Goal: Information Seeking & Learning: Learn about a topic

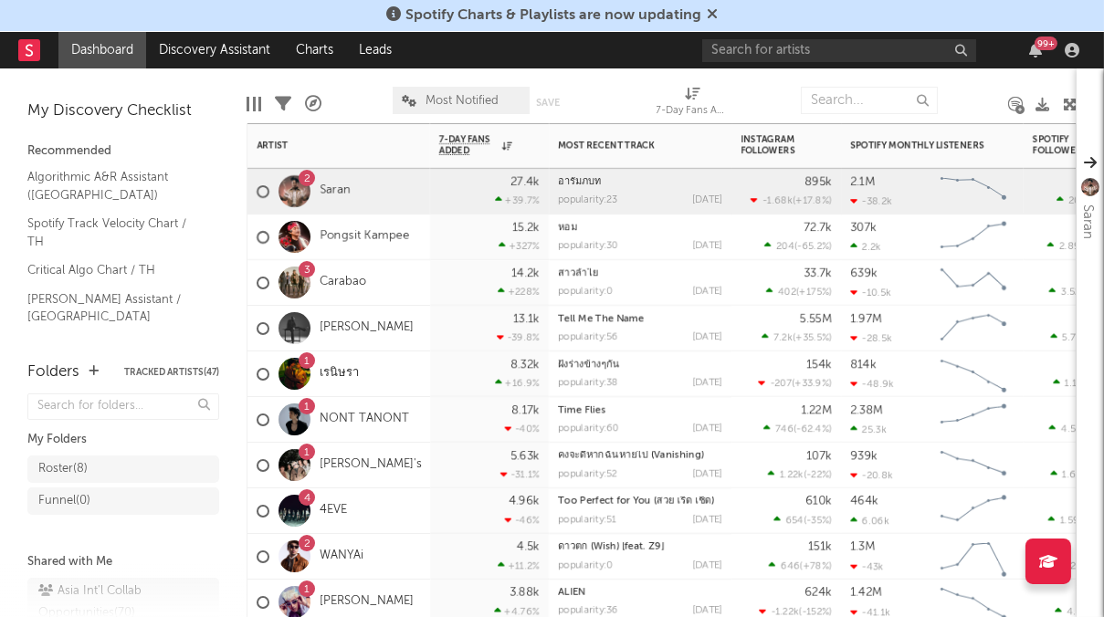
click at [310, 268] on div "3" at bounding box center [307, 269] width 16 height 16
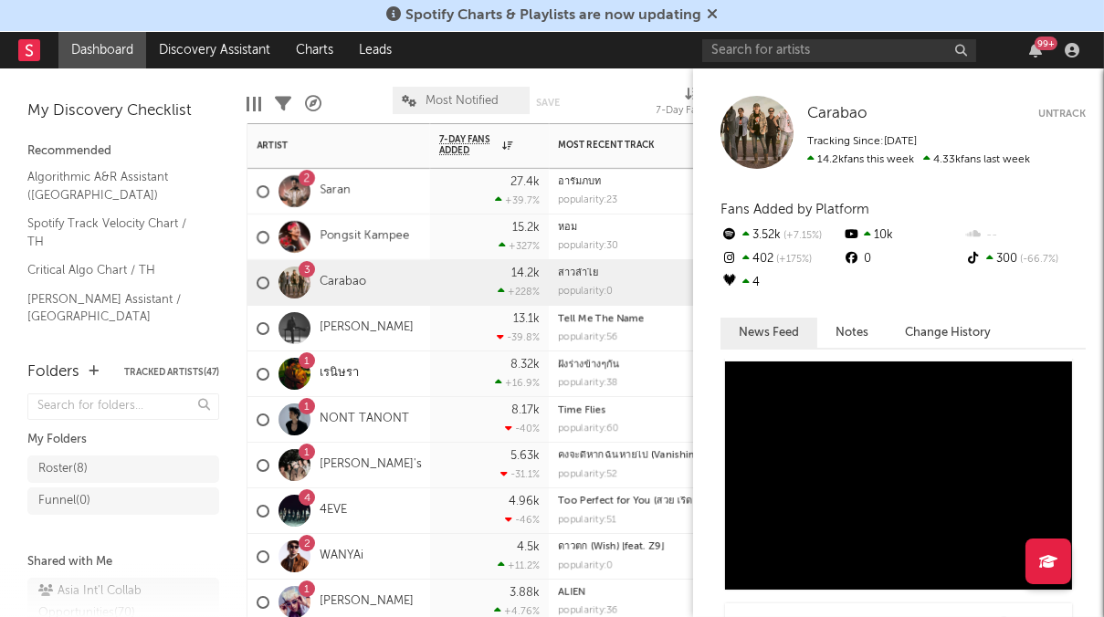
scroll to position [731, 0]
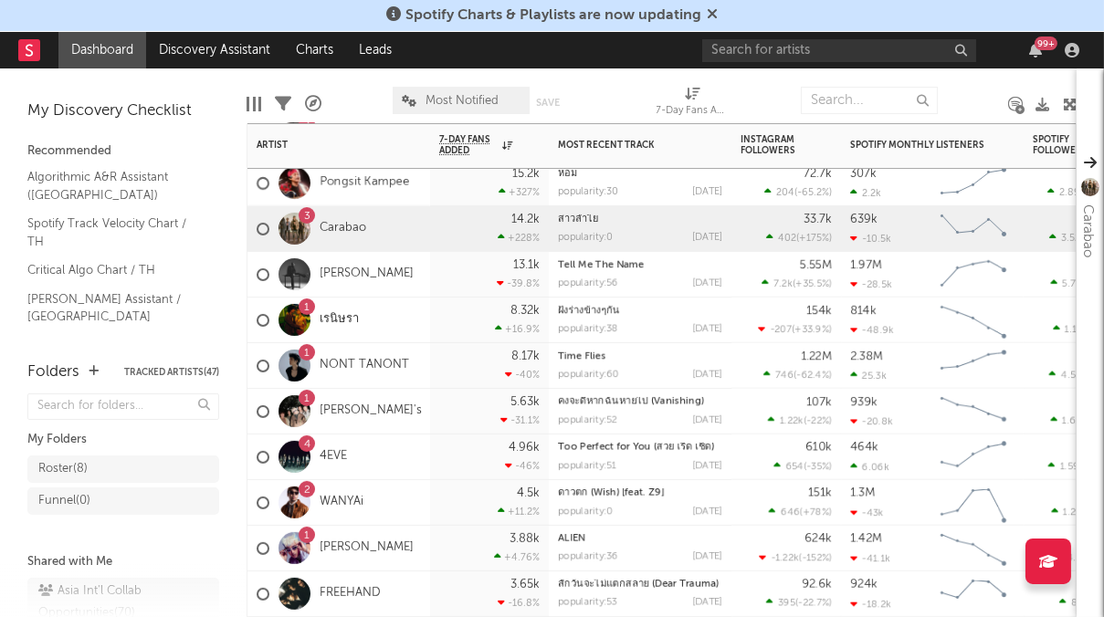
click at [309, 351] on div "1" at bounding box center [307, 352] width 16 height 16
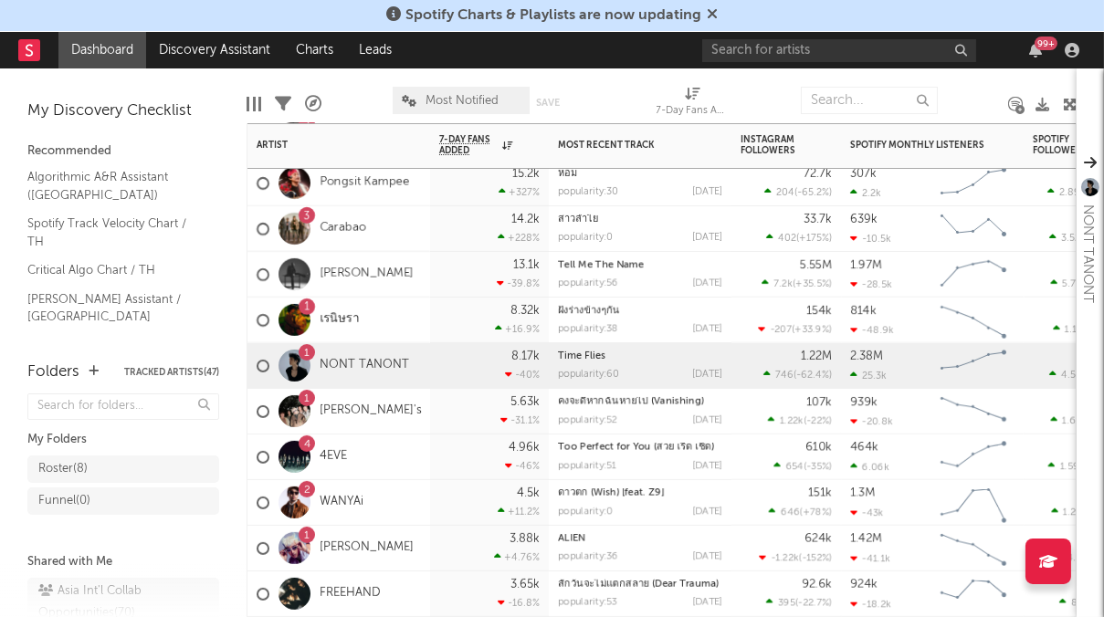
scroll to position [0, 0]
click at [360, 363] on link "NONT TANONT" at bounding box center [364, 366] width 89 height 16
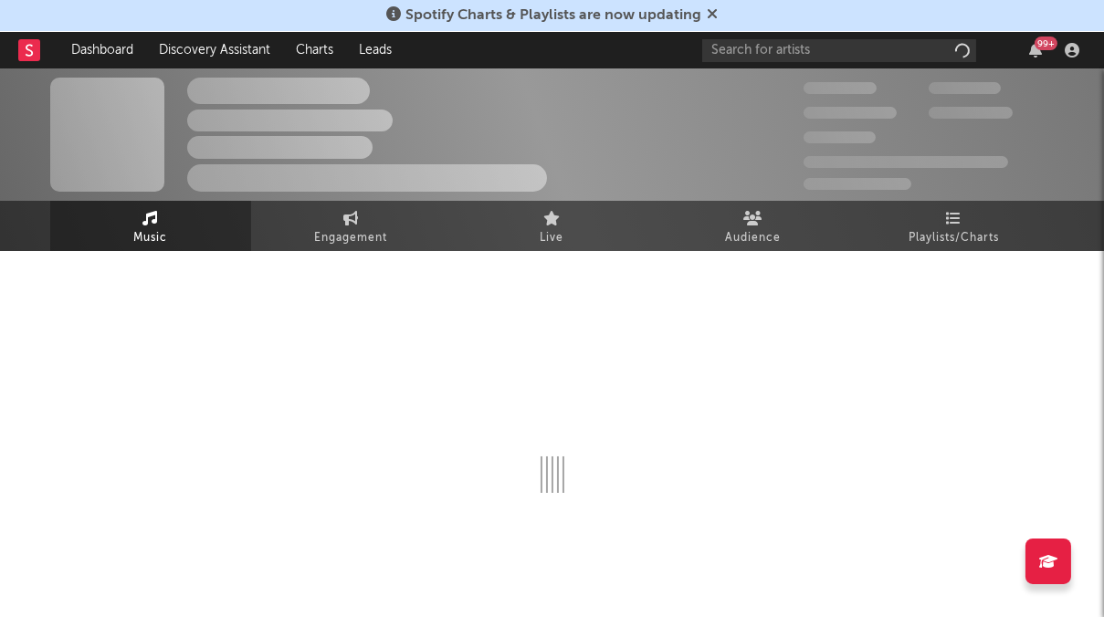
click at [967, 197] on div "The Artist Name Unknown Location | Shoegaze Edit Track Benchmark Summary 300,00…" at bounding box center [552, 134] width 1104 height 132
click at [961, 230] on span "Playlists/Charts" at bounding box center [954, 238] width 90 height 22
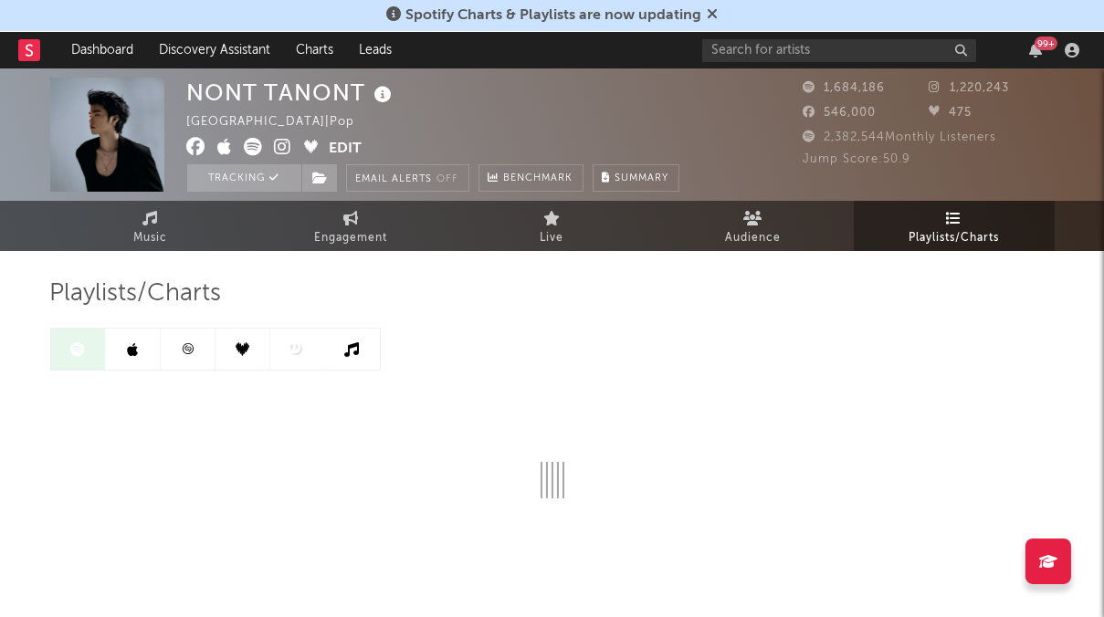
scroll to position [54, 0]
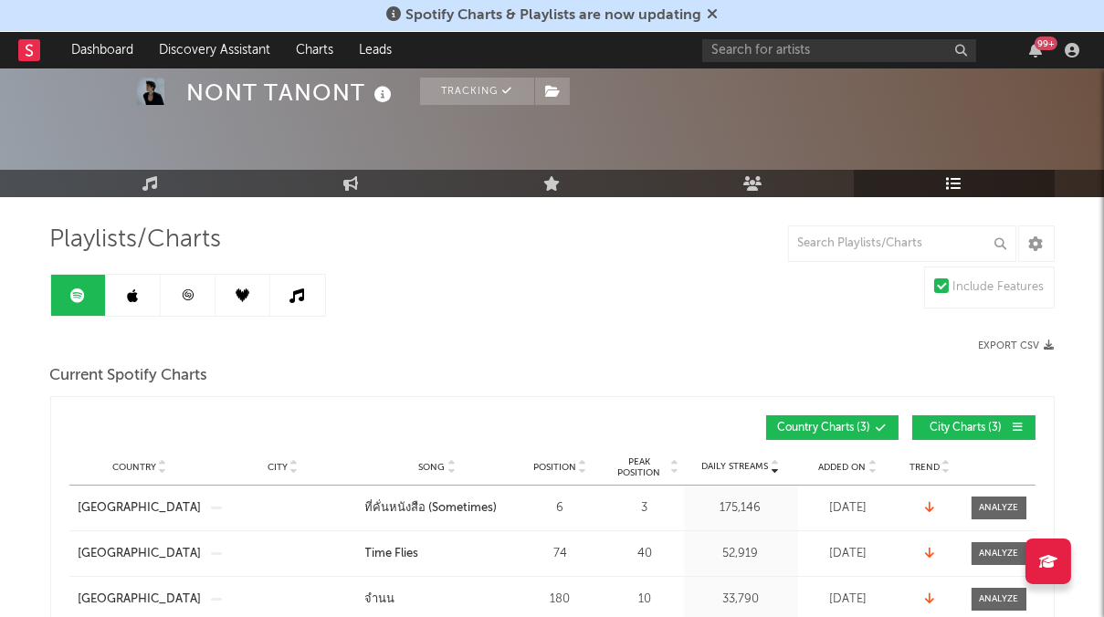
click at [708, 8] on icon at bounding box center [712, 13] width 11 height 15
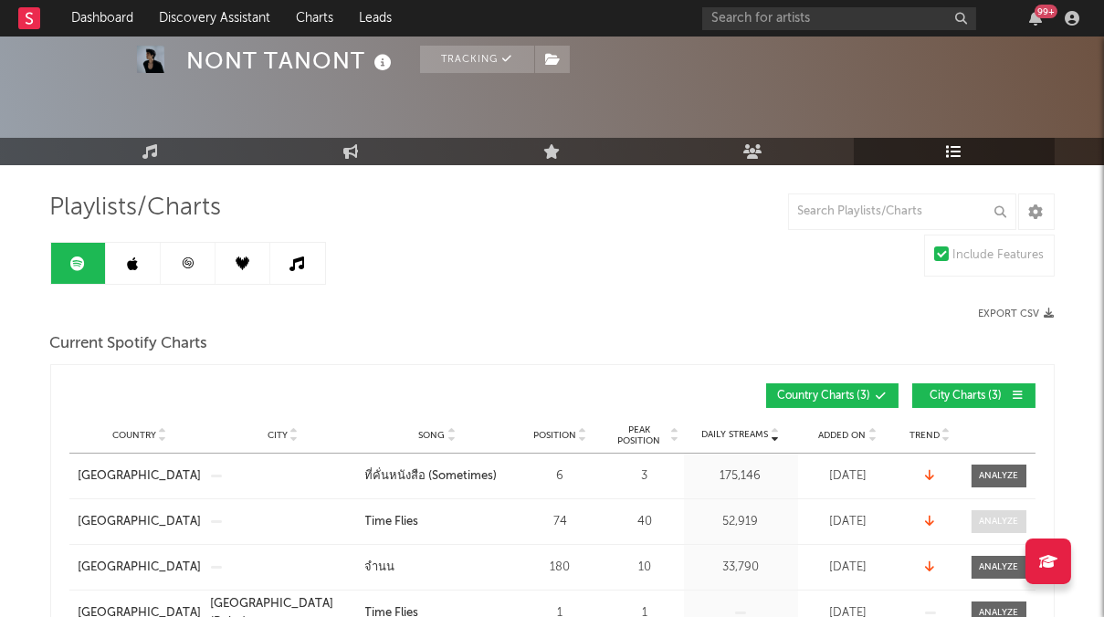
click at [986, 521] on div at bounding box center [998, 522] width 39 height 14
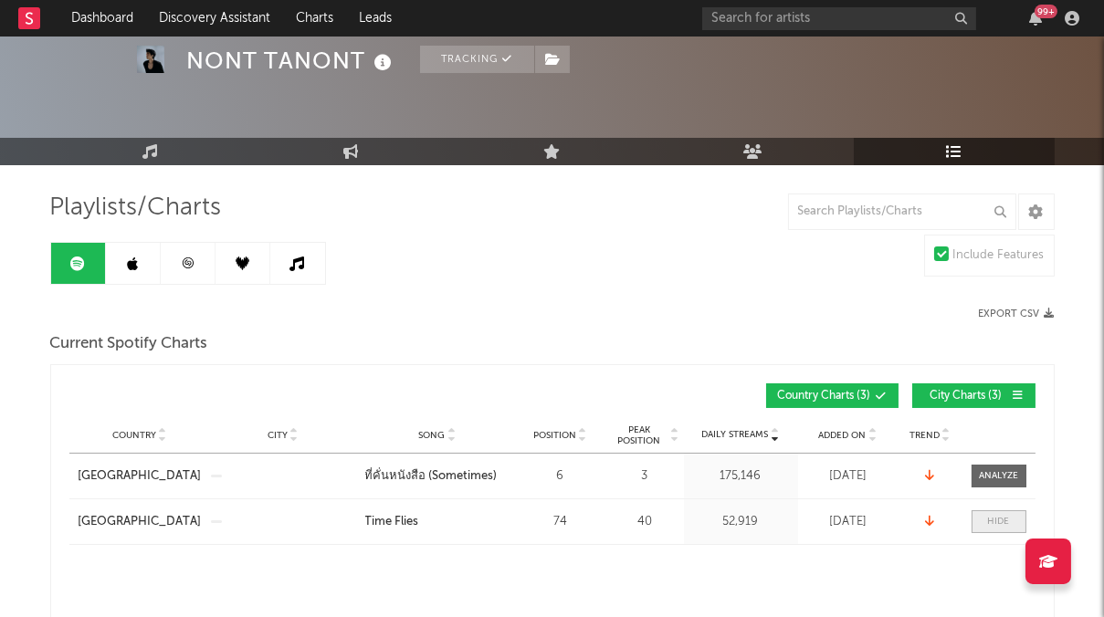
select select "1w"
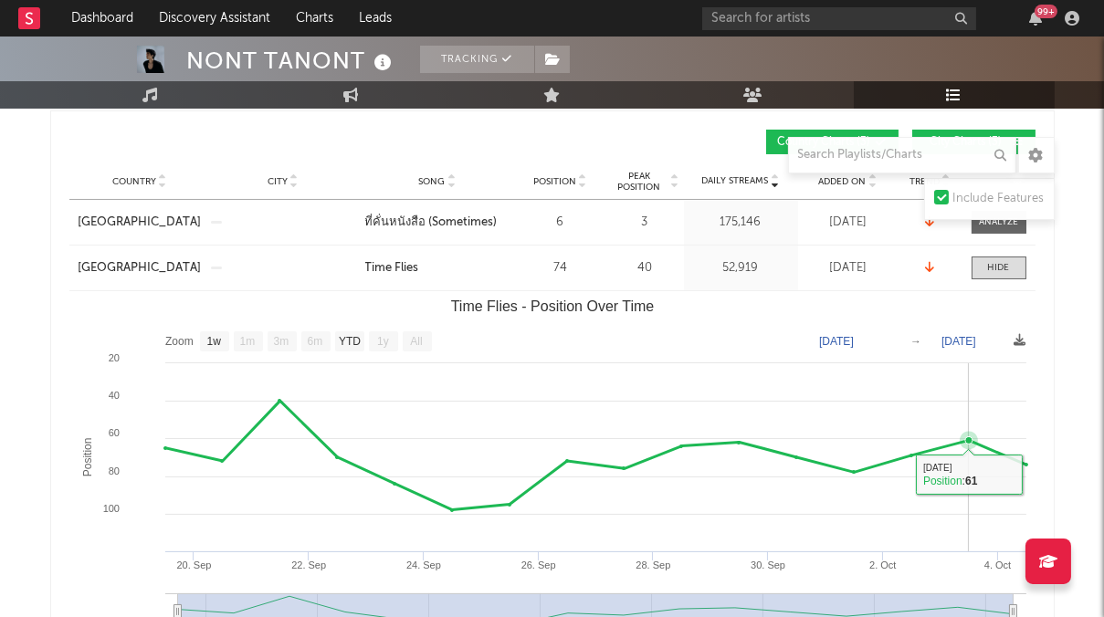
scroll to position [360, 0]
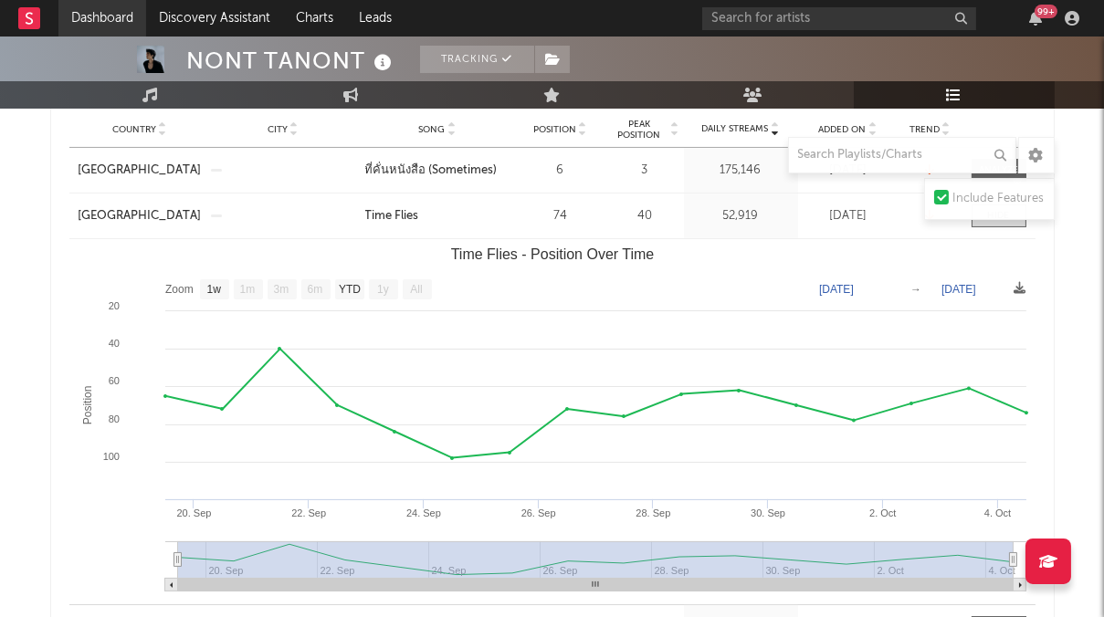
click at [103, 17] on link "Dashboard" at bounding box center [102, 18] width 88 height 37
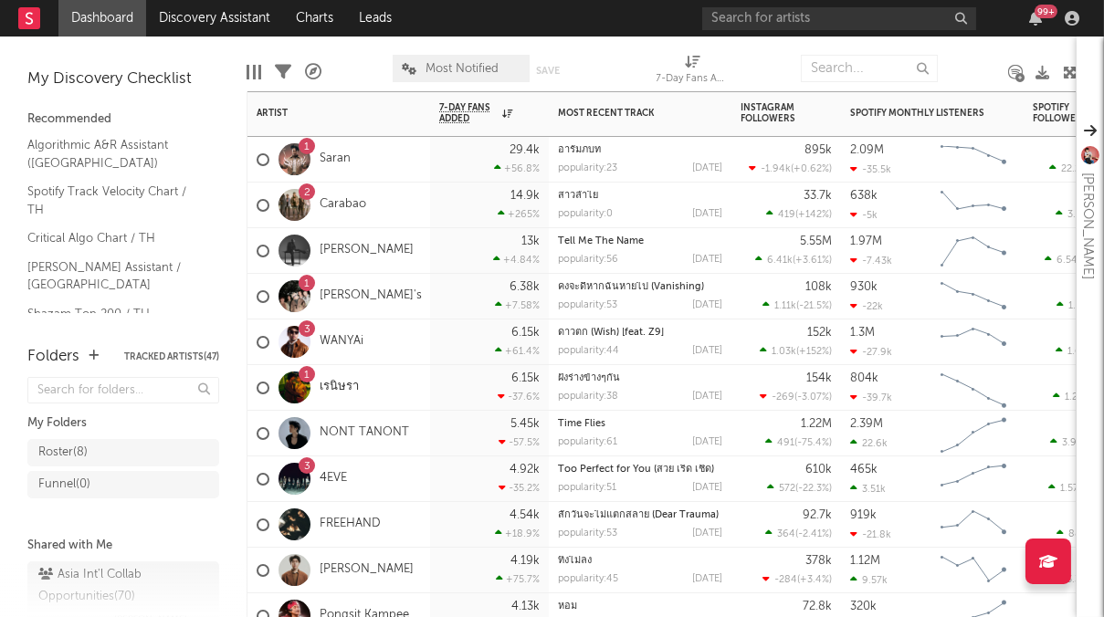
click at [309, 284] on div "1" at bounding box center [306, 284] width 5 height 0
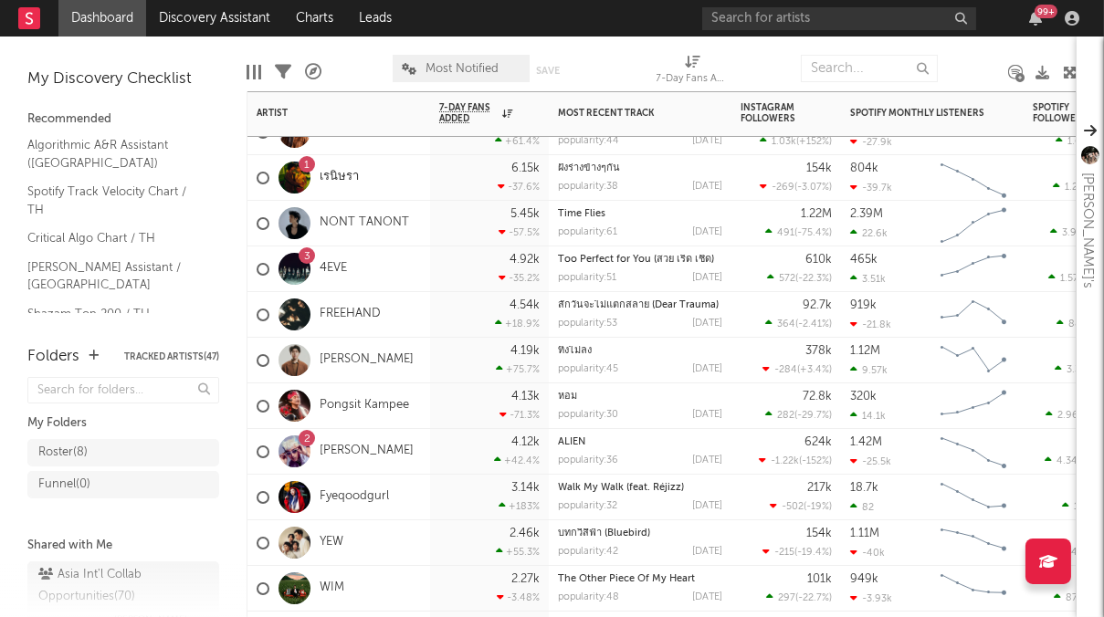
click at [307, 439] on div "2" at bounding box center [307, 439] width 6 height 0
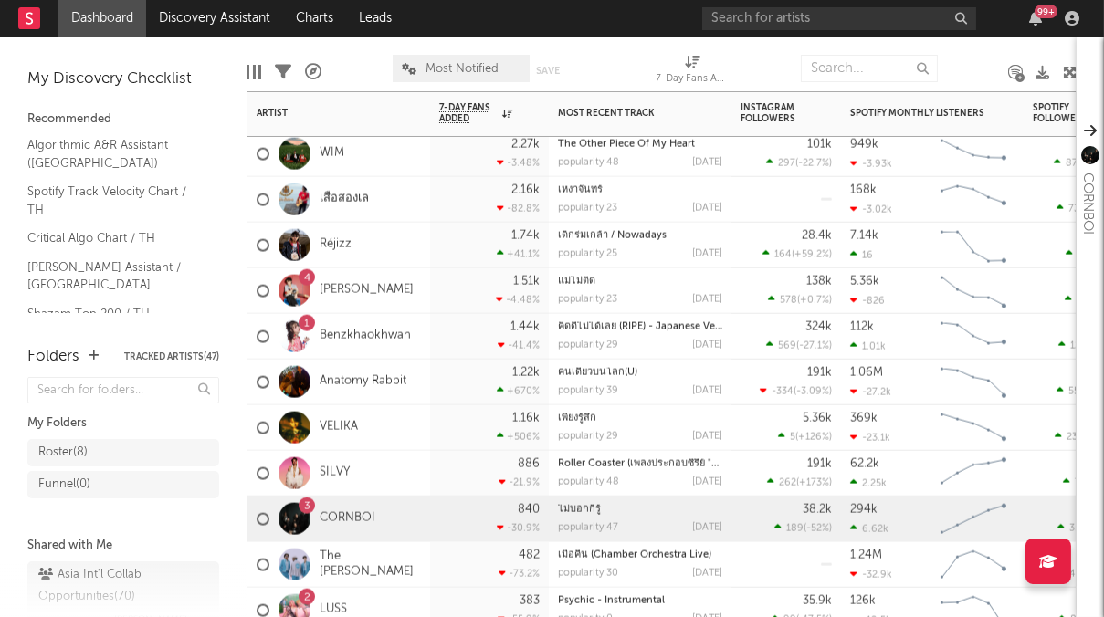
click at [307, 507] on div "3" at bounding box center [307, 507] width 6 height 0
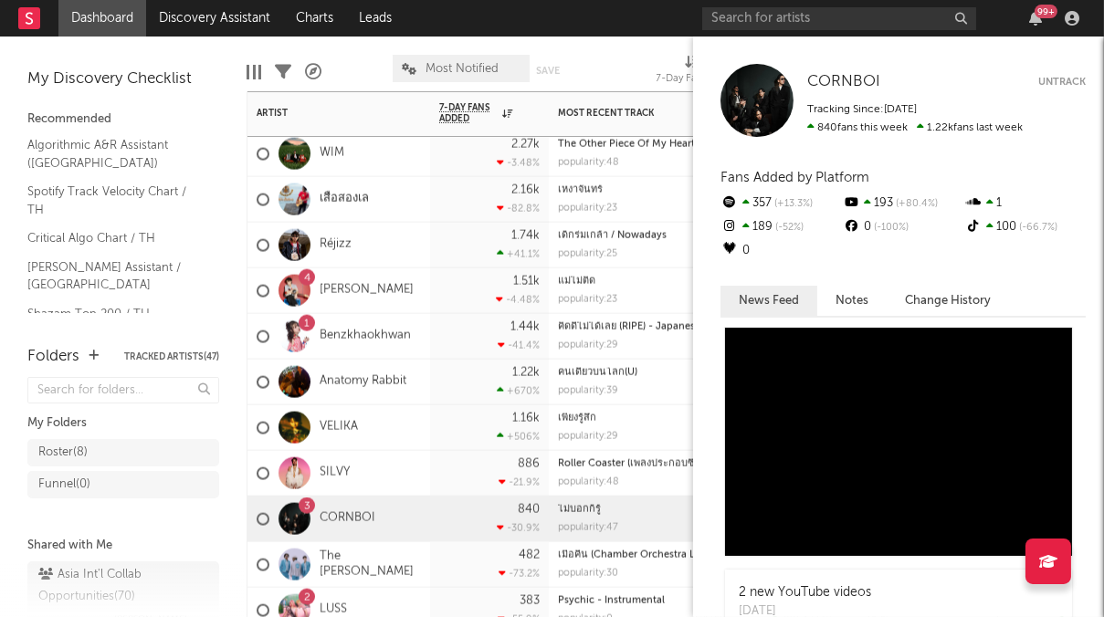
scroll to position [729, 0]
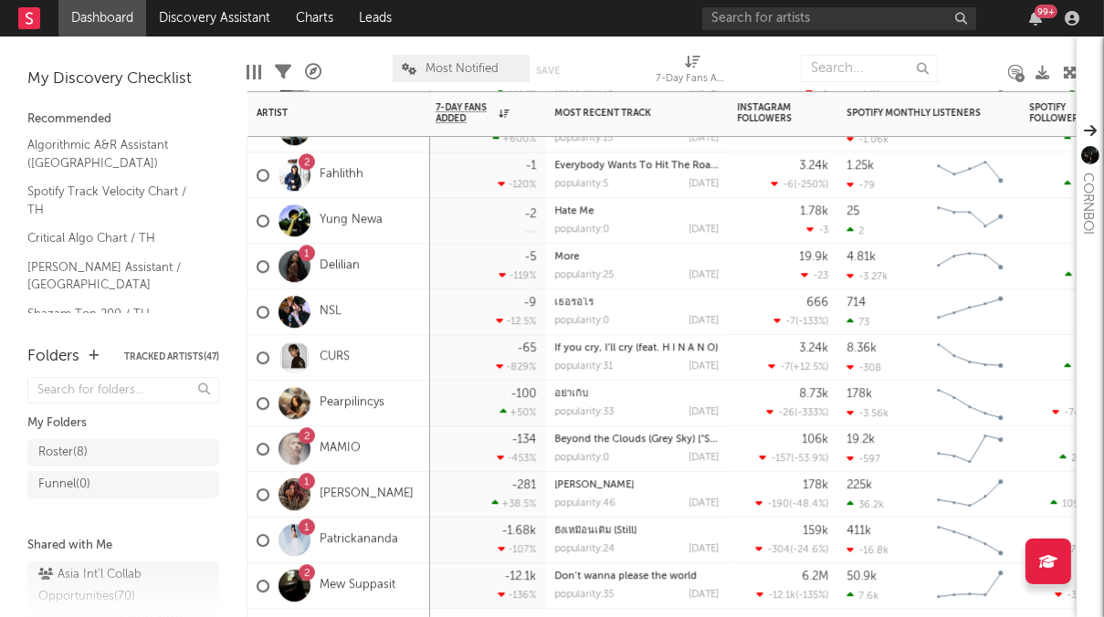
click at [308, 528] on div "1" at bounding box center [306, 528] width 5 height 0
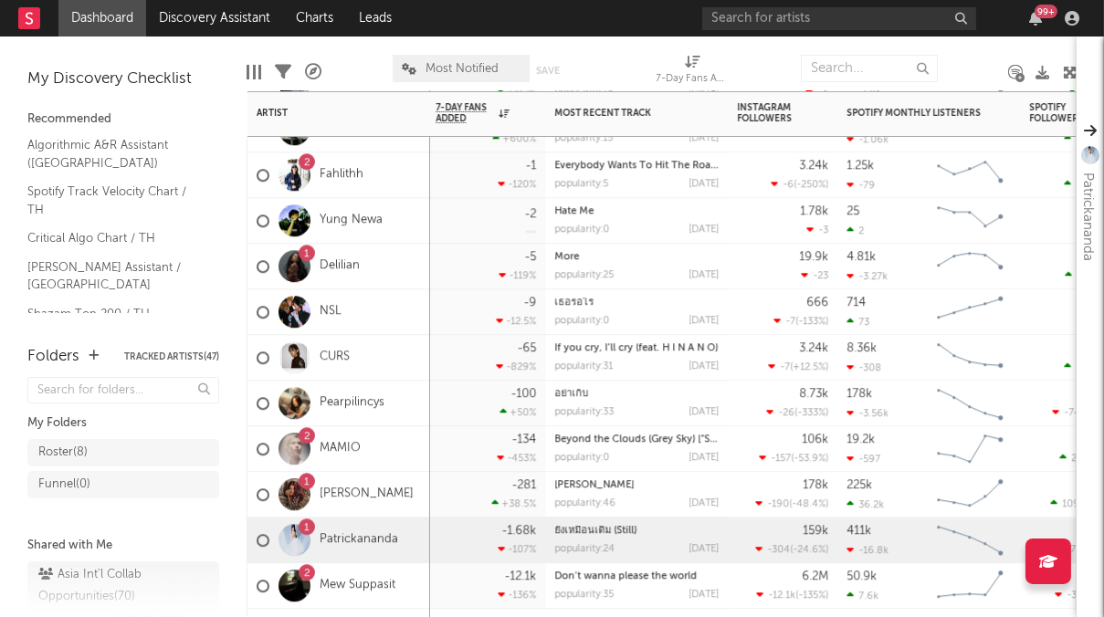
scroll to position [0, 0]
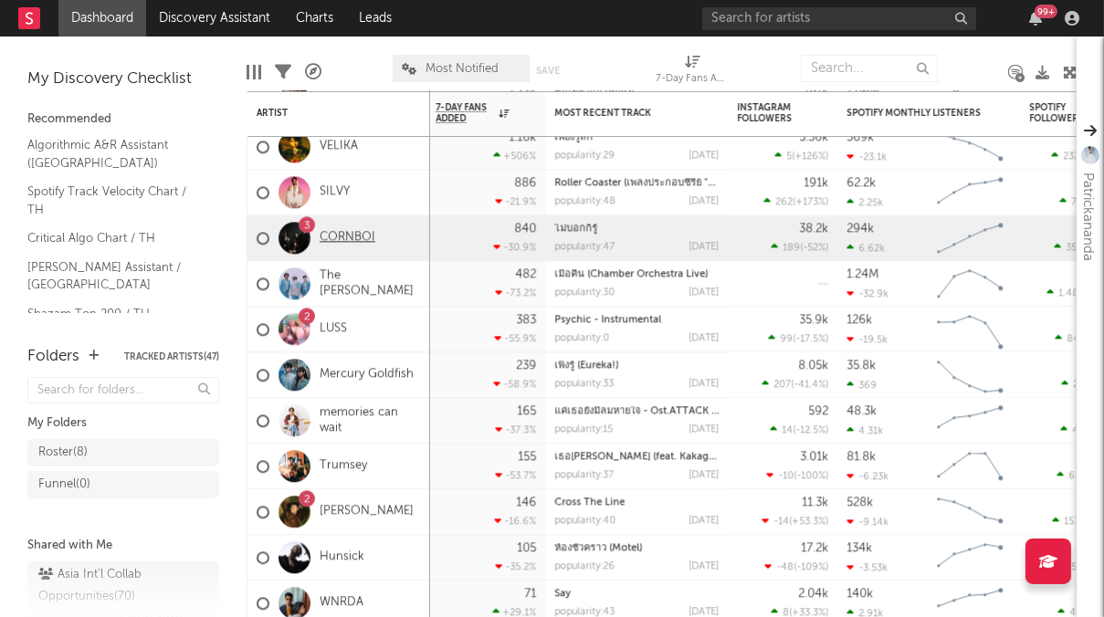
click at [367, 237] on link "CORNBOI" at bounding box center [348, 238] width 56 height 16
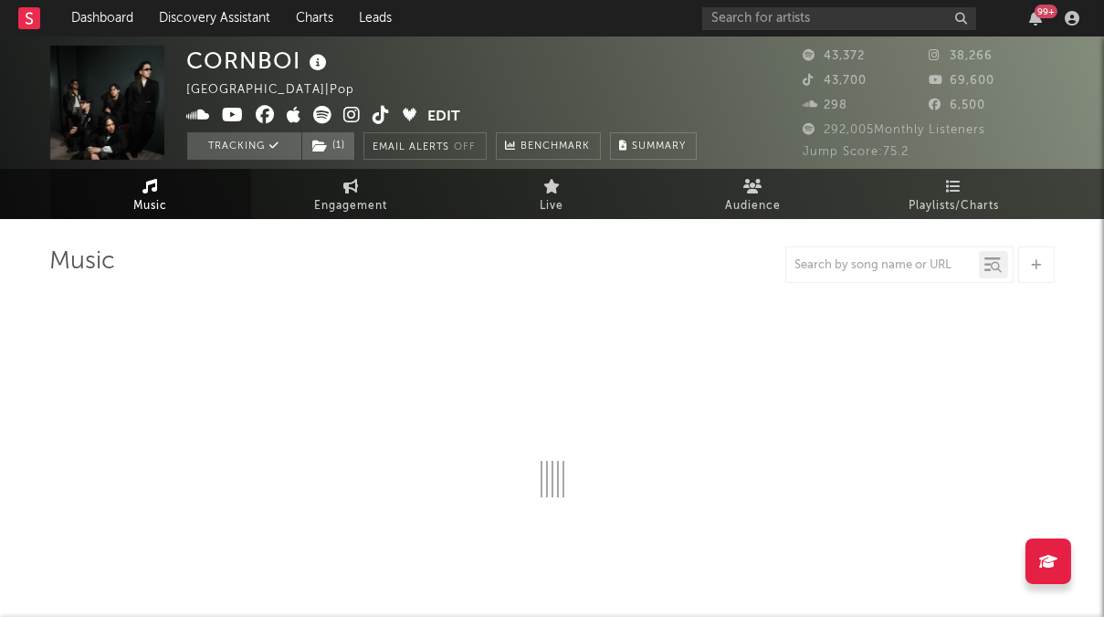
select select "6m"
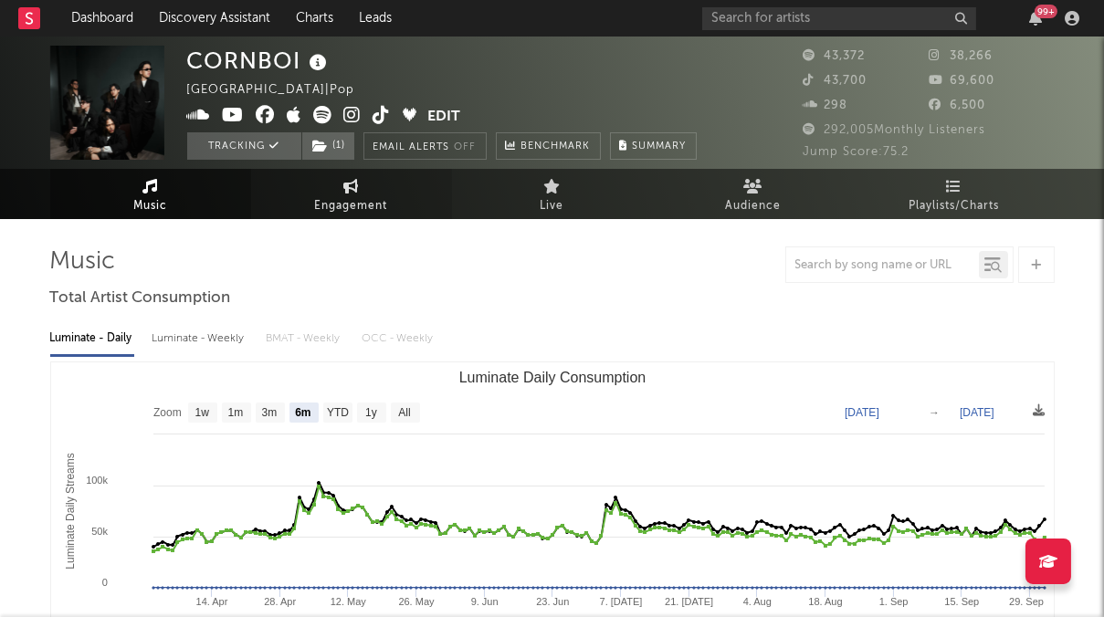
click at [348, 207] on span "Engagement" at bounding box center [351, 206] width 73 height 22
select select "1w"
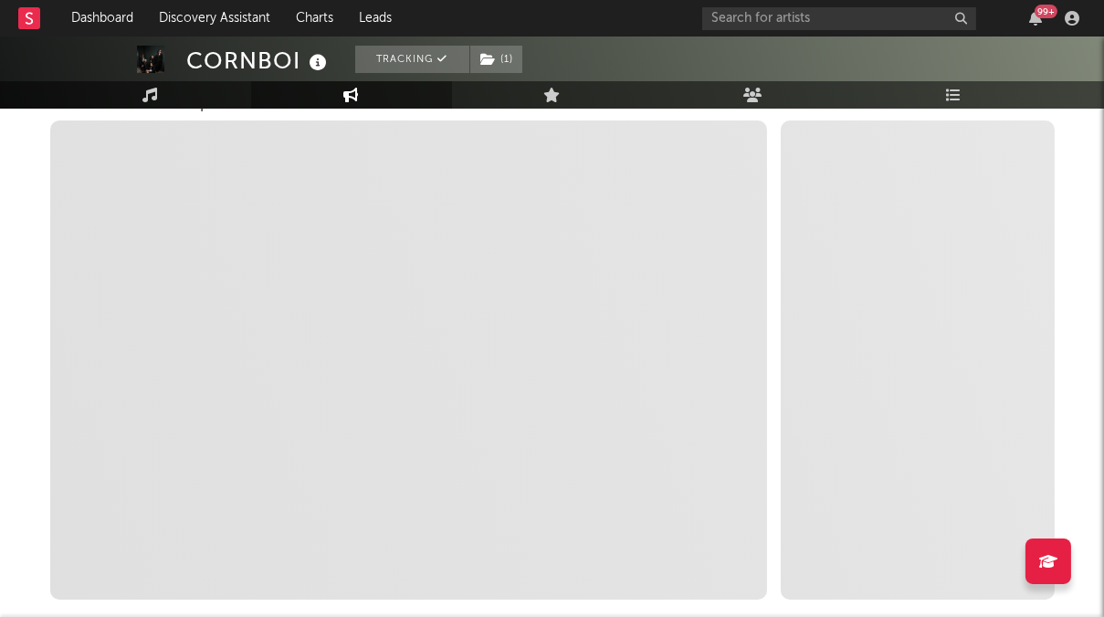
scroll to position [268, 0]
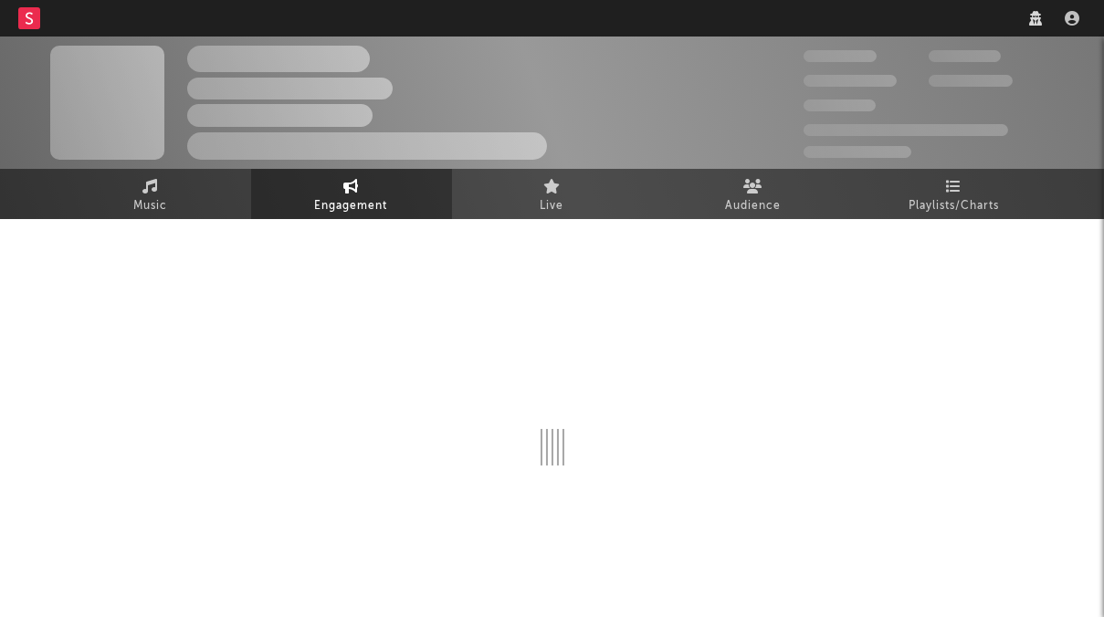
select select "1w"
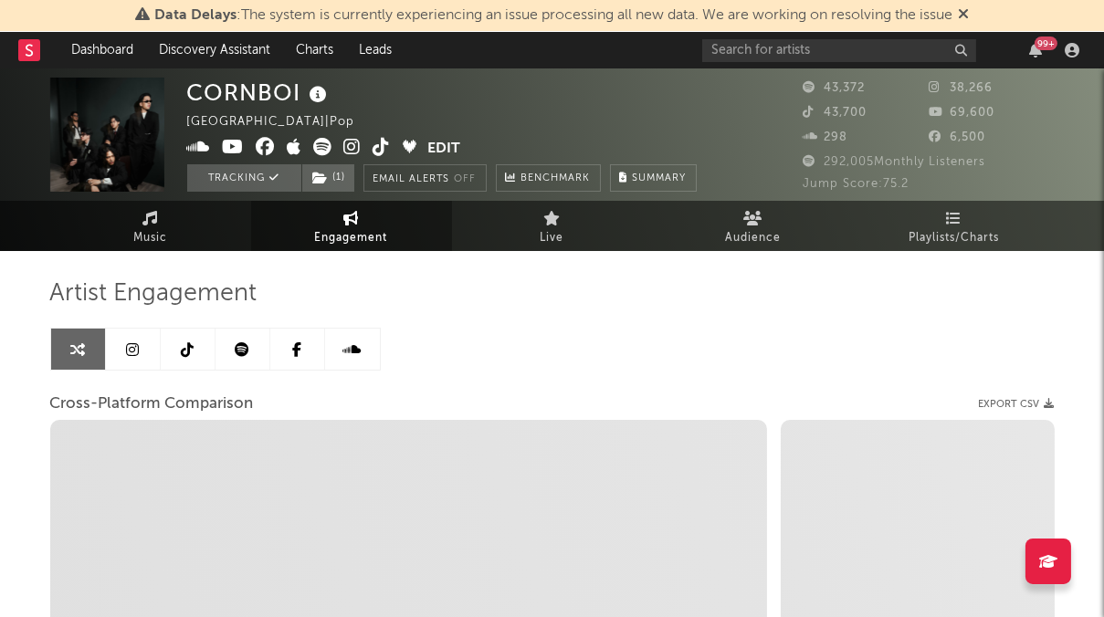
select select "1m"
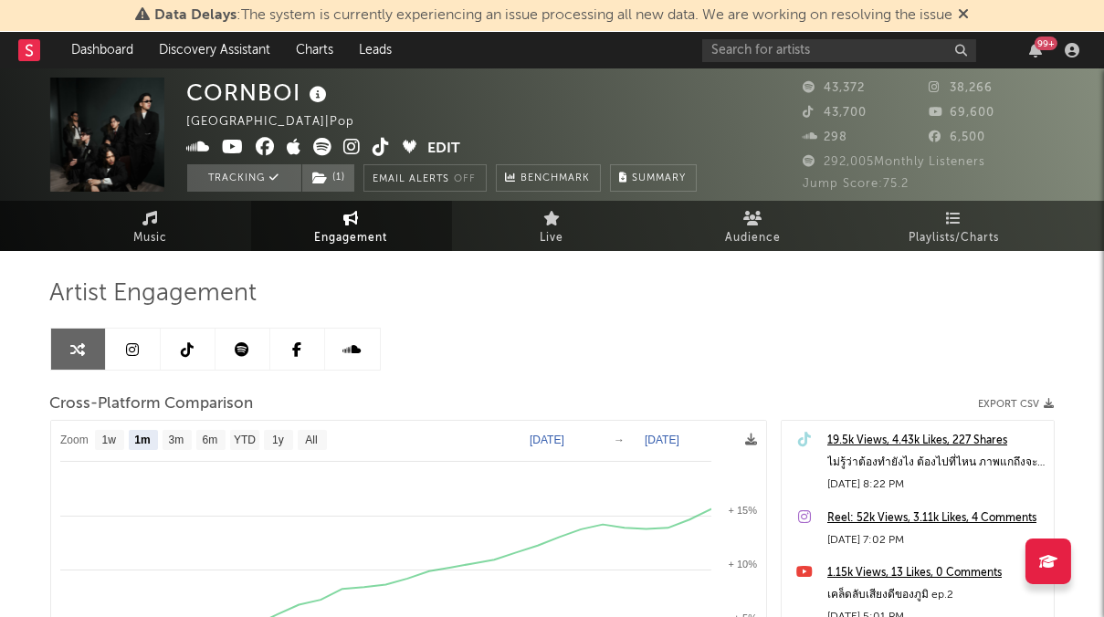
click at [969, 10] on icon at bounding box center [963, 13] width 11 height 15
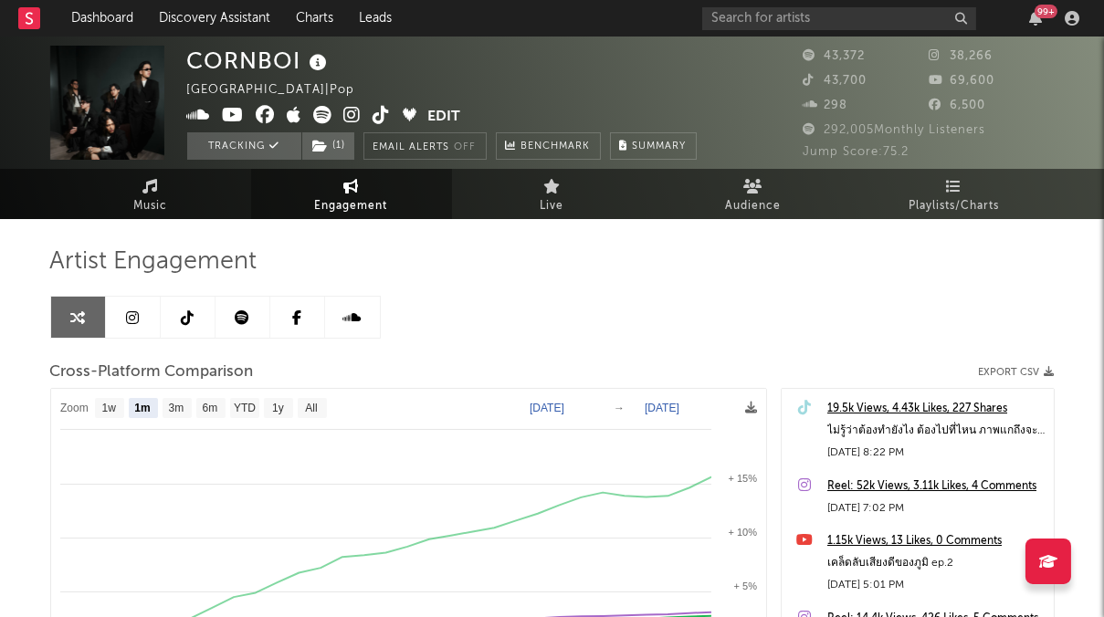
select select "1m"
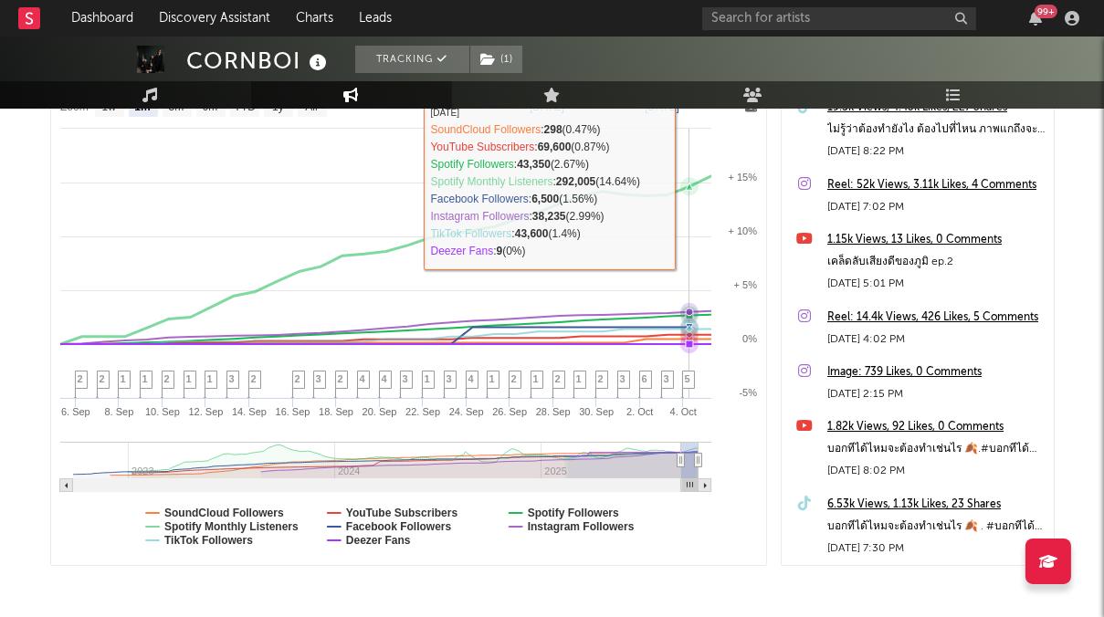
scroll to position [377, 0]
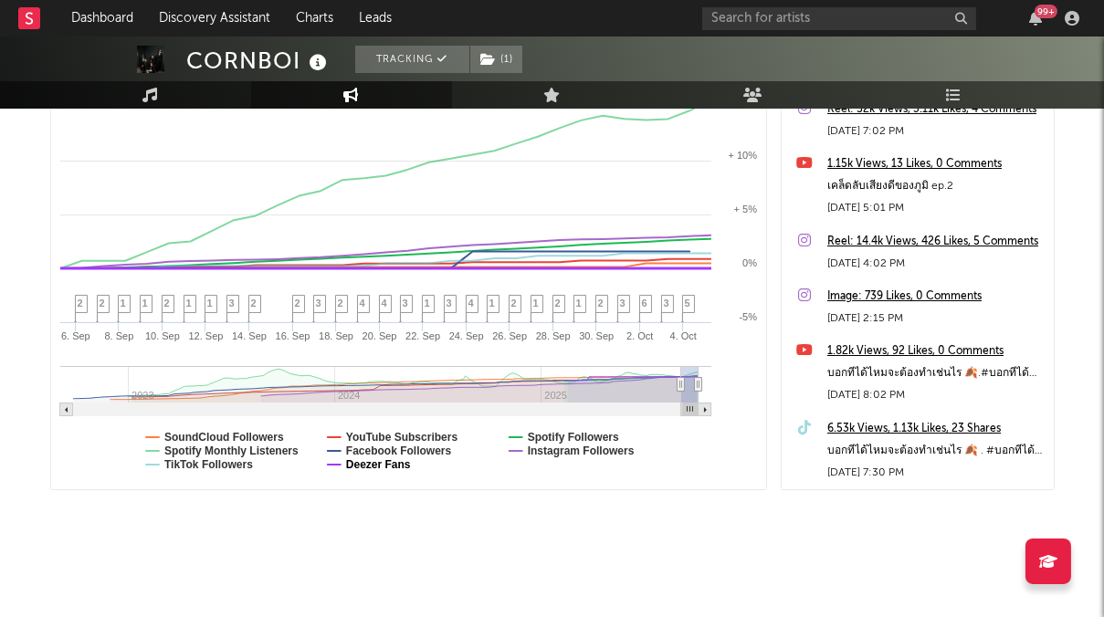
click at [396, 465] on text "Deezer Fans" at bounding box center [377, 464] width 65 height 13
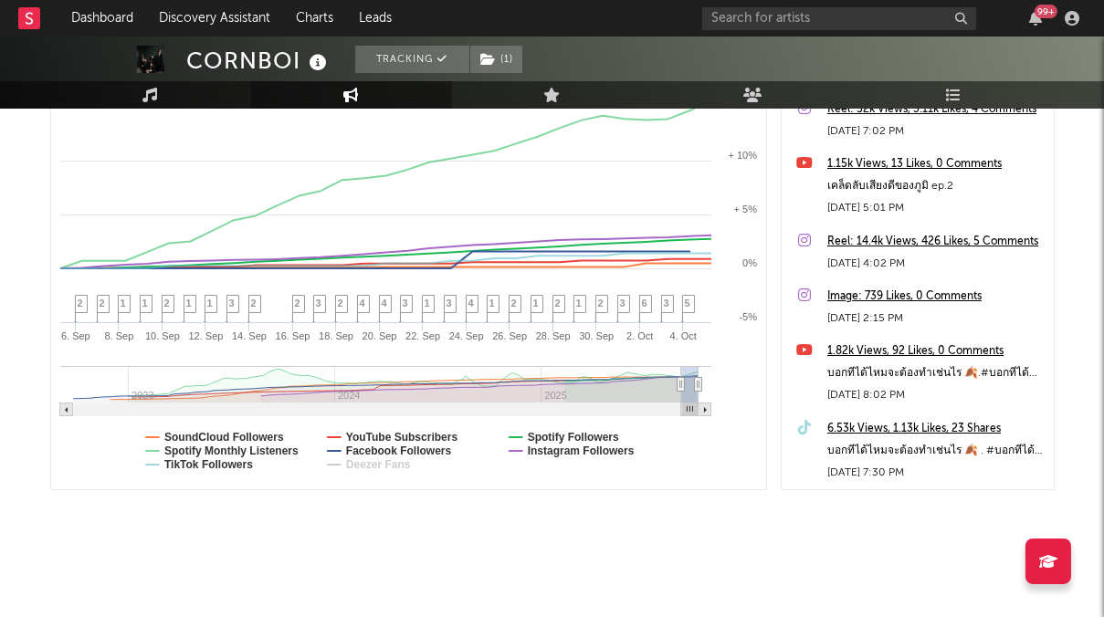
select select "1m"
click at [293, 449] on text "Spotify Monthly Listeners" at bounding box center [231, 451] width 134 height 13
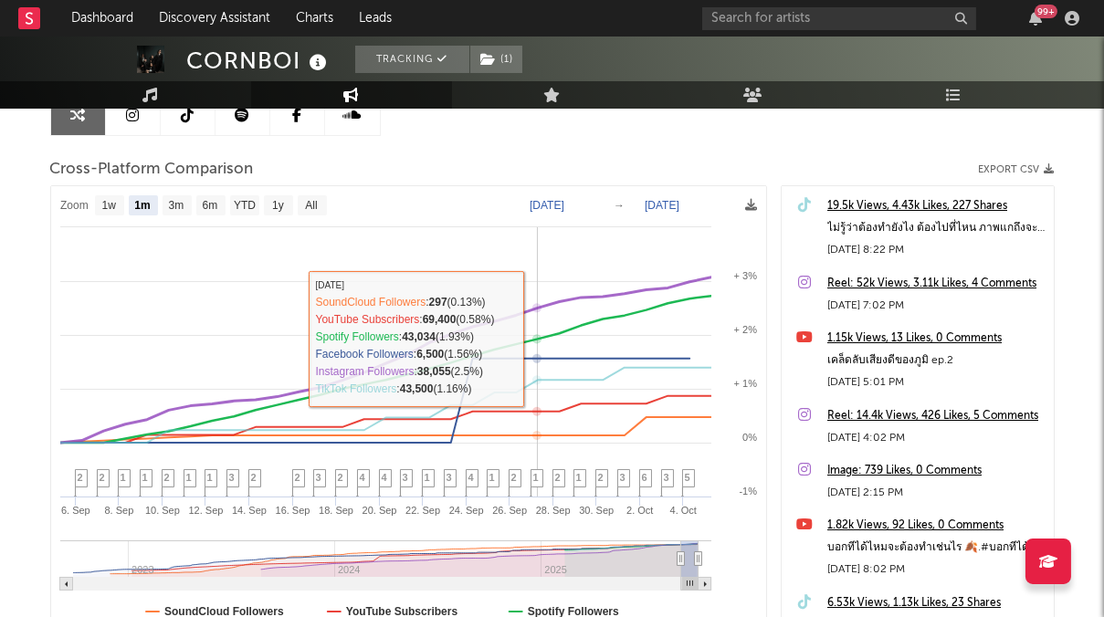
scroll to position [205, 0]
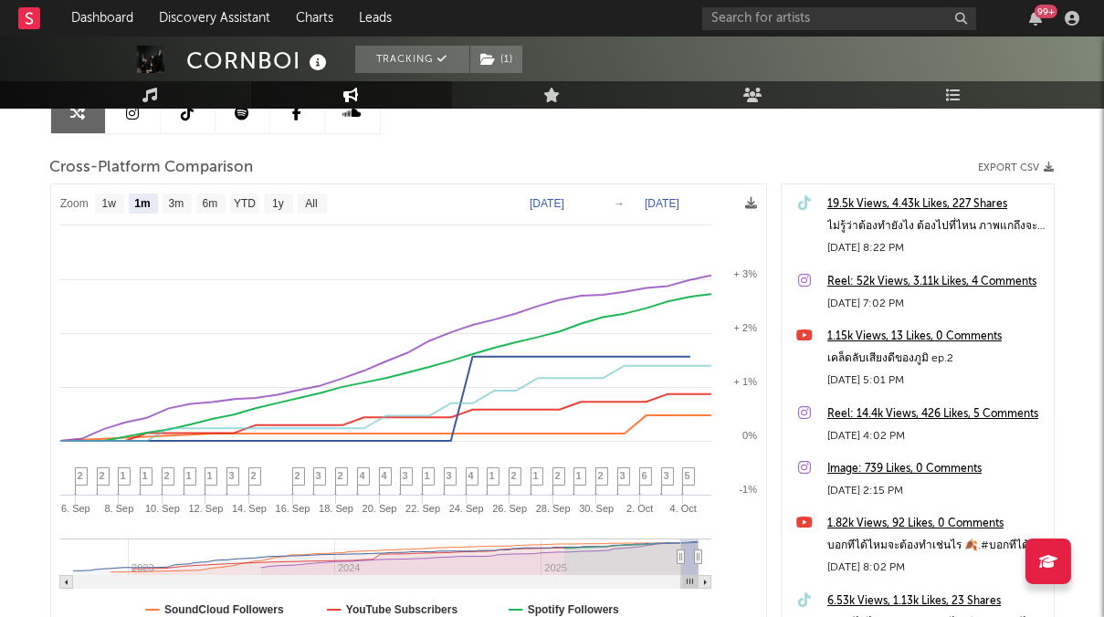
click at [192, 203] on rect at bounding box center [408, 423] width 715 height 478
click at [183, 203] on text "3m" at bounding box center [176, 204] width 16 height 13
select select "3m"
type input "[DATE]"
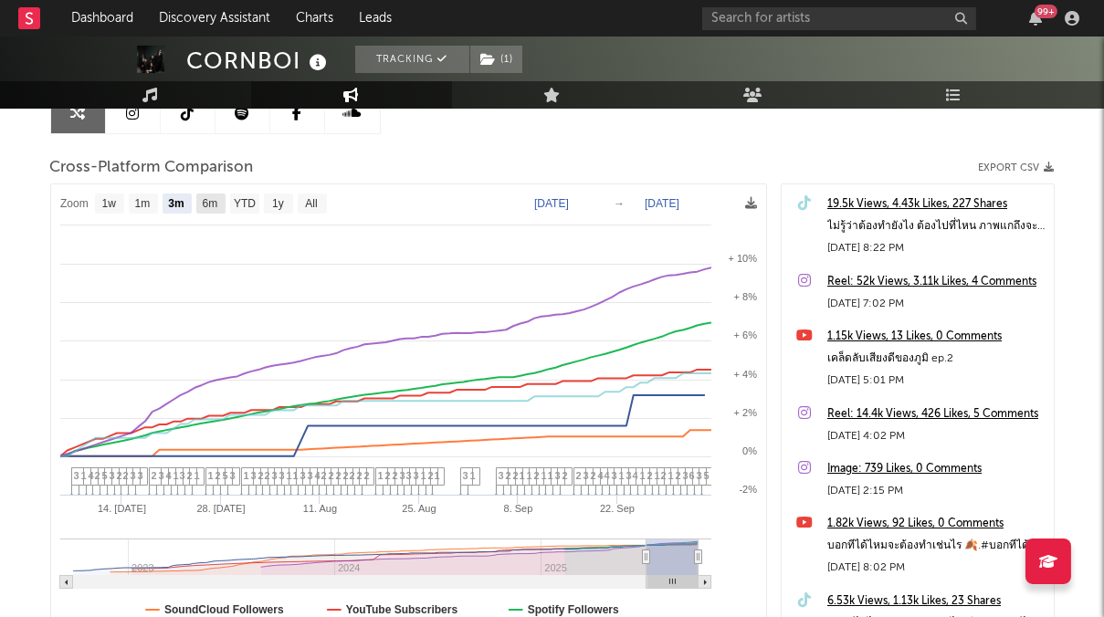
click at [211, 201] on text "6m" at bounding box center [210, 204] width 16 height 13
select select "6m"
type input "[DATE]"
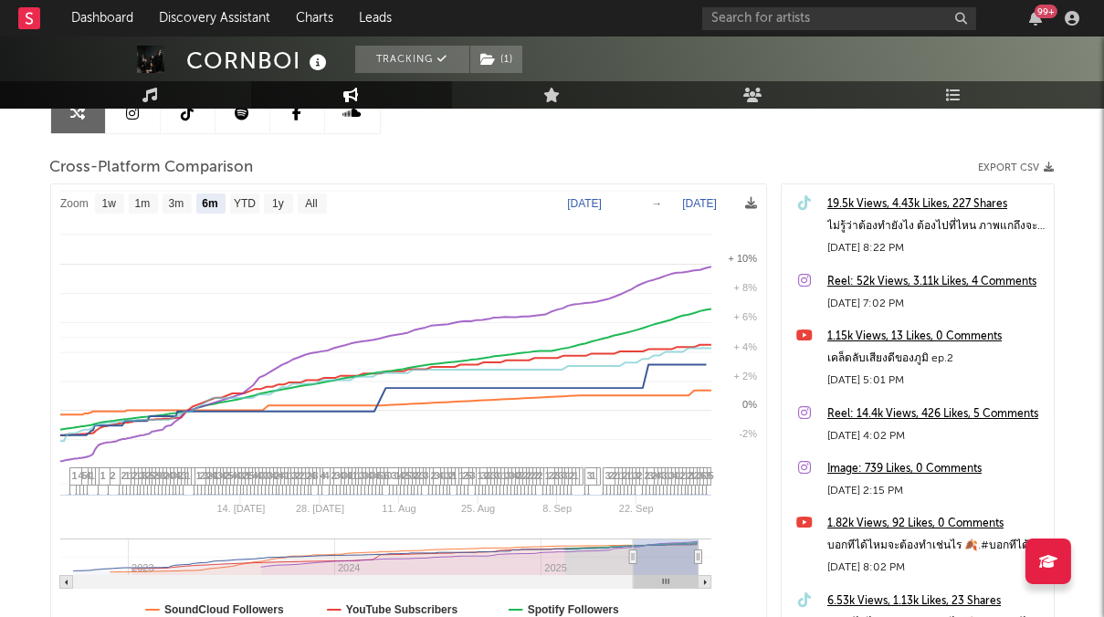
select select "6m"
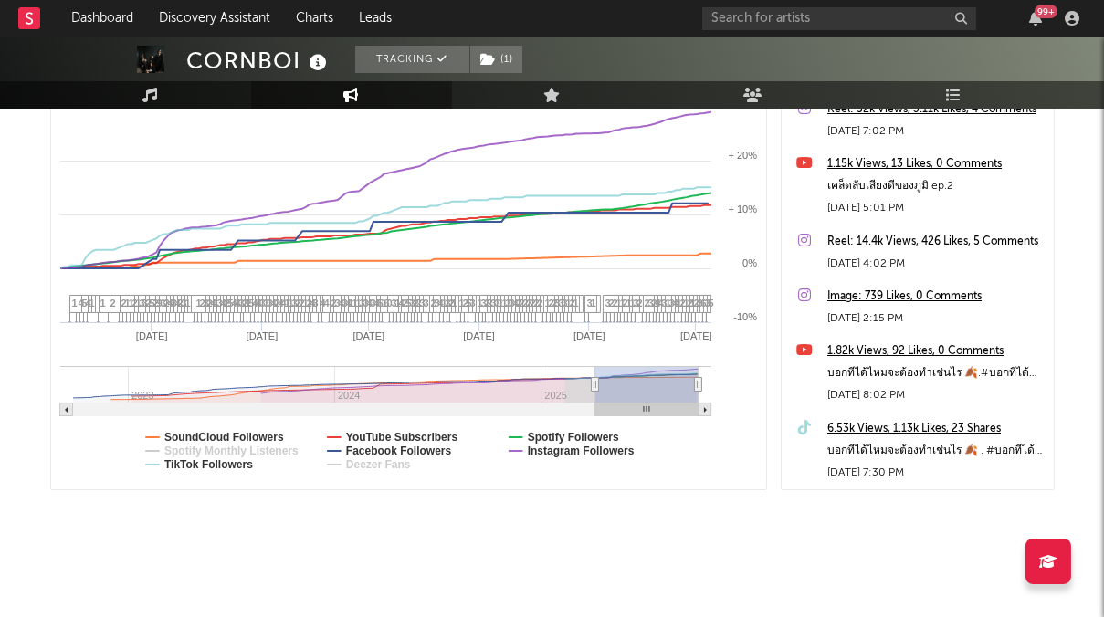
scroll to position [0, 0]
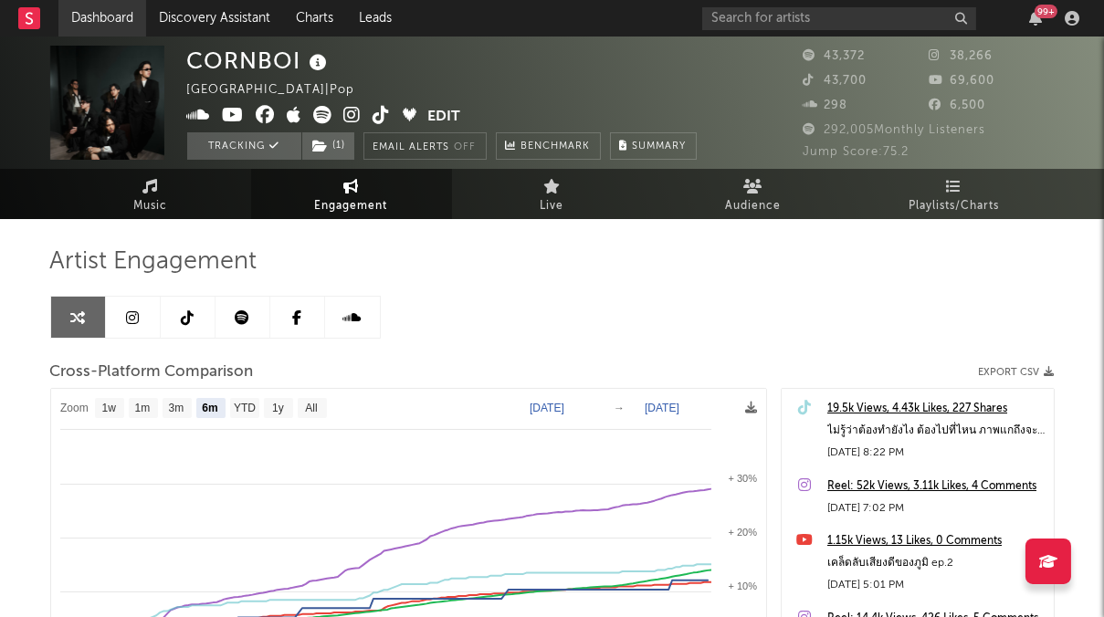
click at [100, 12] on link "Dashboard" at bounding box center [102, 18] width 88 height 37
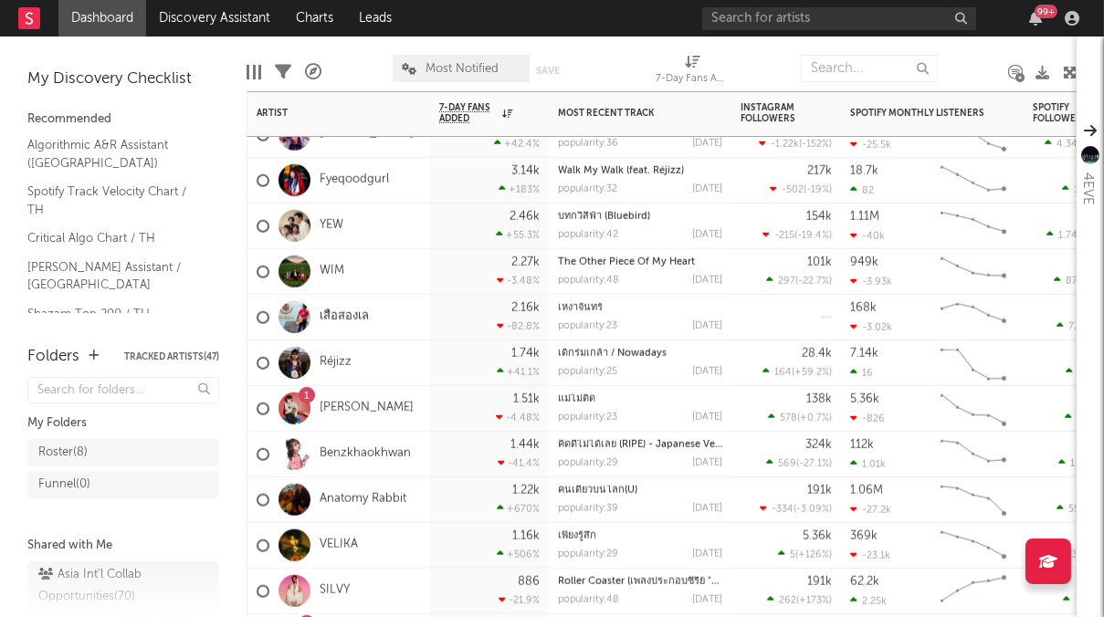
click at [306, 396] on div "1" at bounding box center [306, 396] width 5 height 0
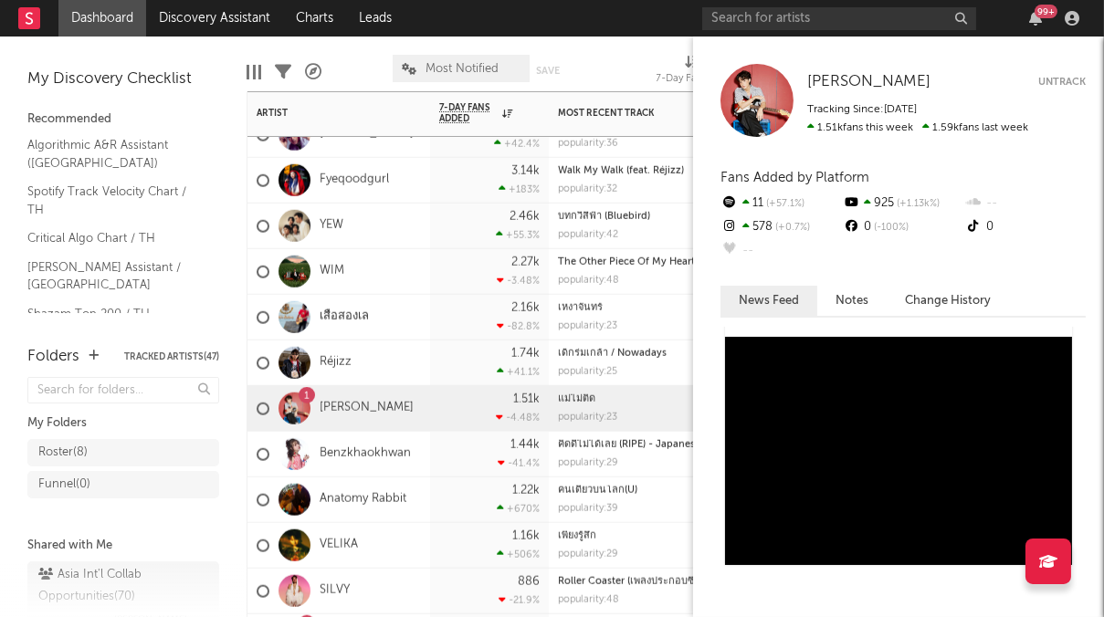
scroll to position [1142, 0]
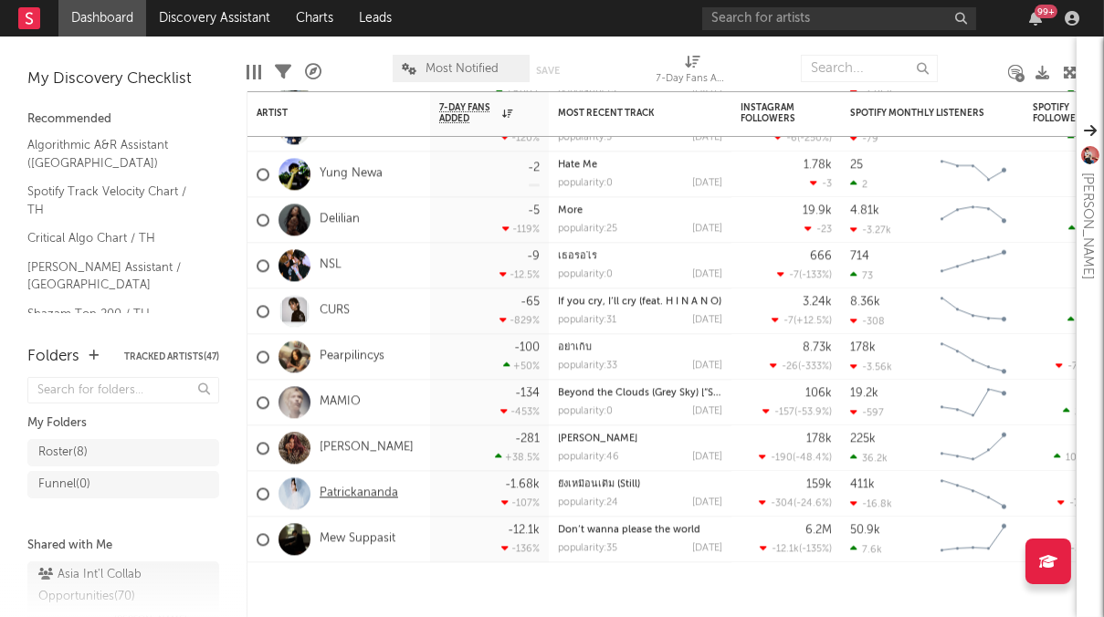
click at [364, 492] on link "Patrickananda" at bounding box center [359, 494] width 79 height 16
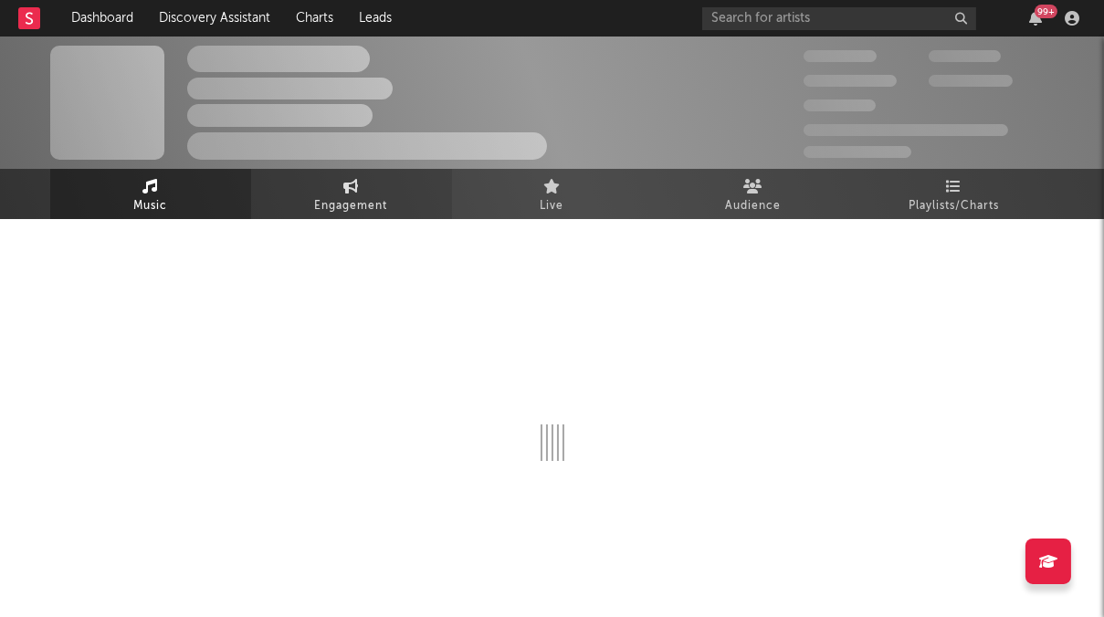
click at [372, 201] on span "Engagement" at bounding box center [351, 206] width 73 height 22
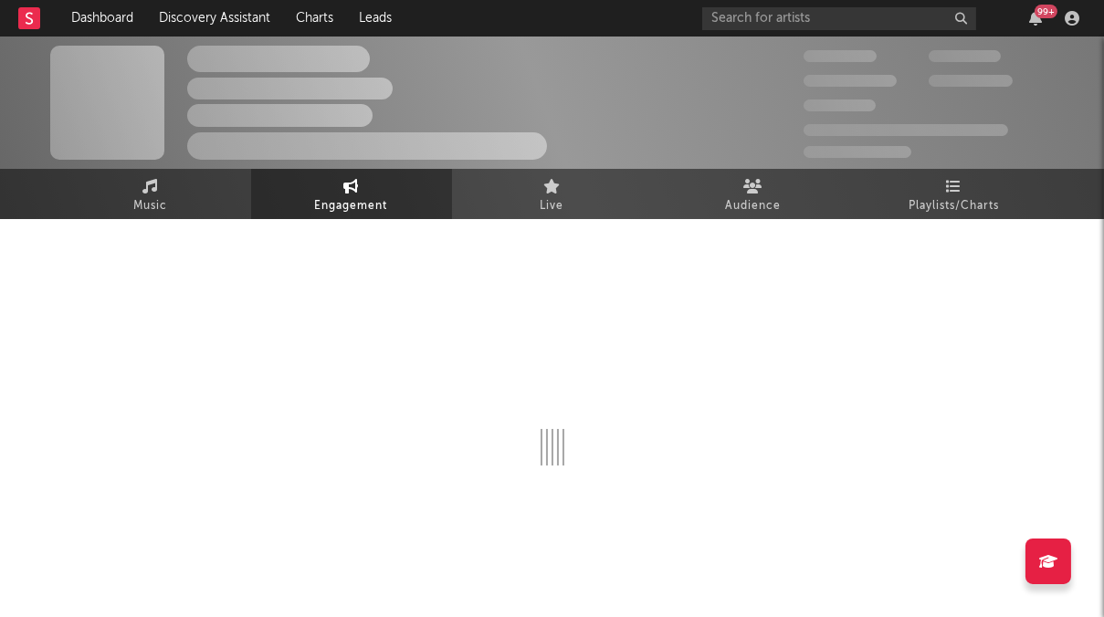
select select "1w"
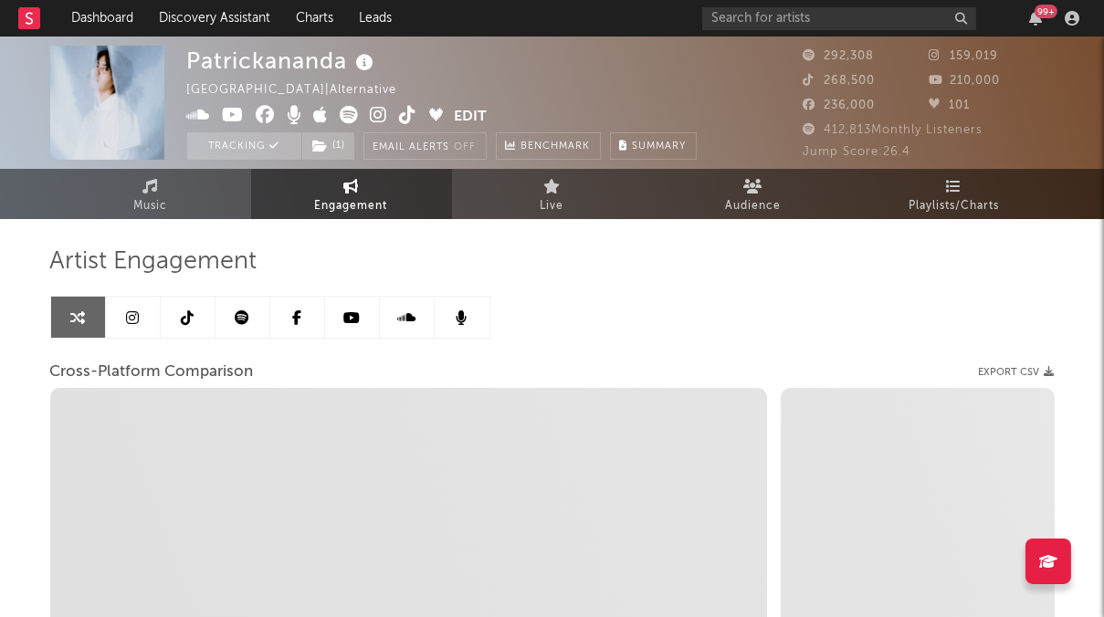
select select "1m"
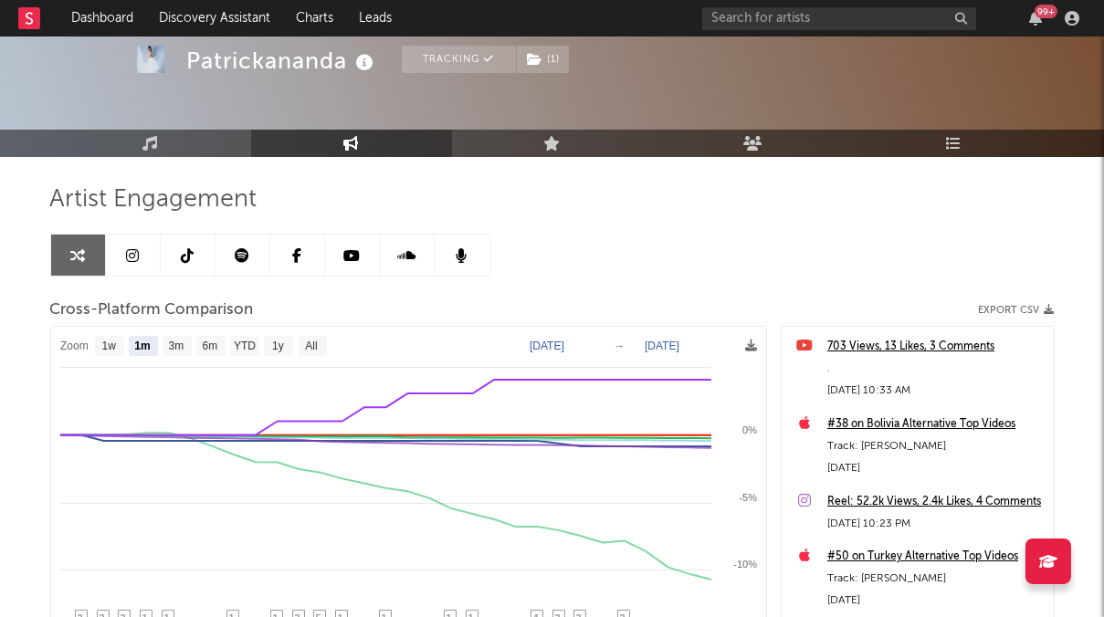
scroll to position [64, 0]
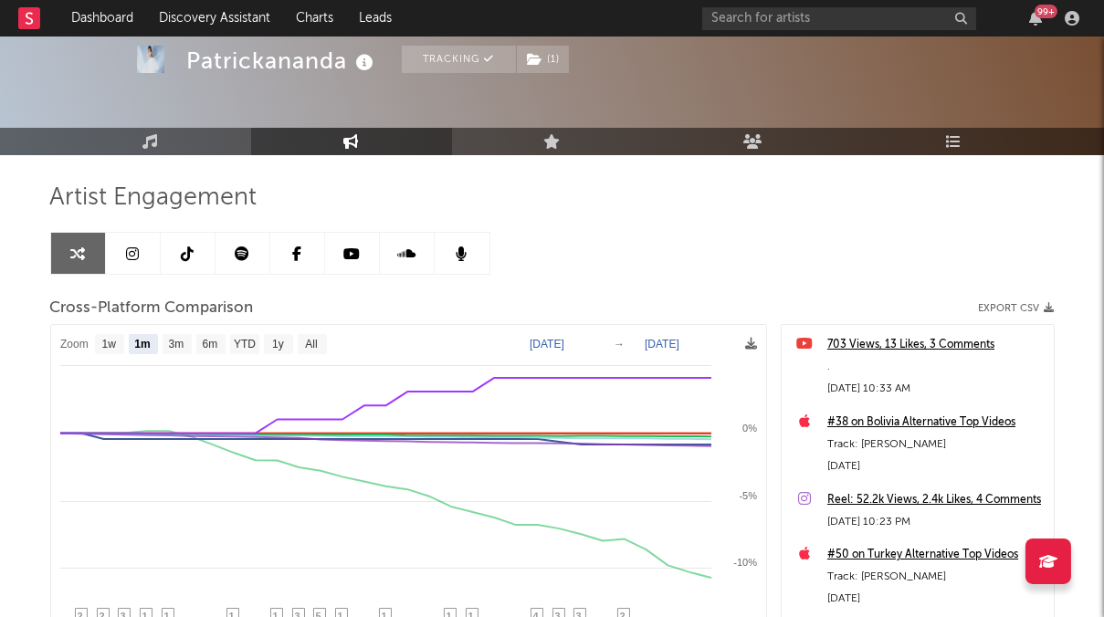
select select "1m"
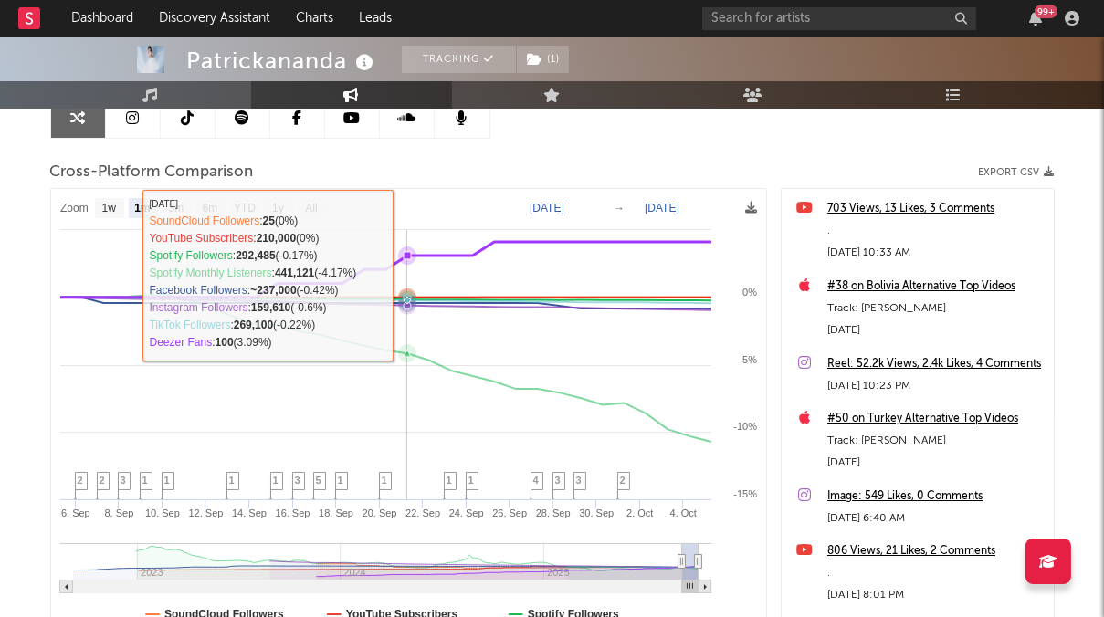
scroll to position [258, 0]
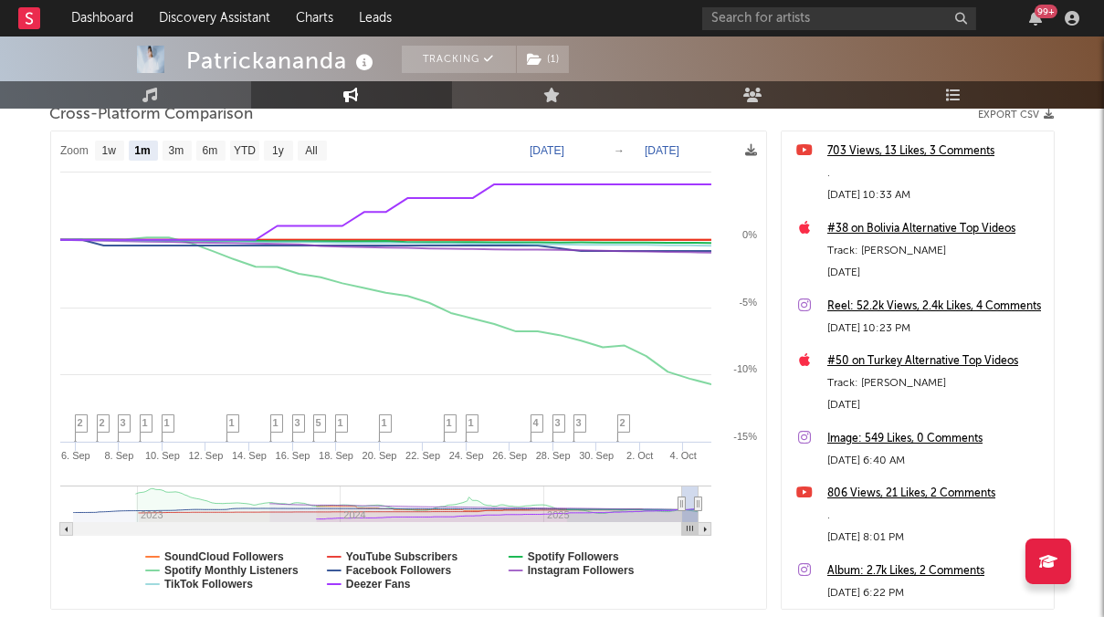
click at [337, 582] on rect at bounding box center [408, 371] width 715 height 478
click at [344, 584] on rect at bounding box center [408, 371] width 715 height 478
click at [329, 584] on icon at bounding box center [333, 584] width 13 height 0
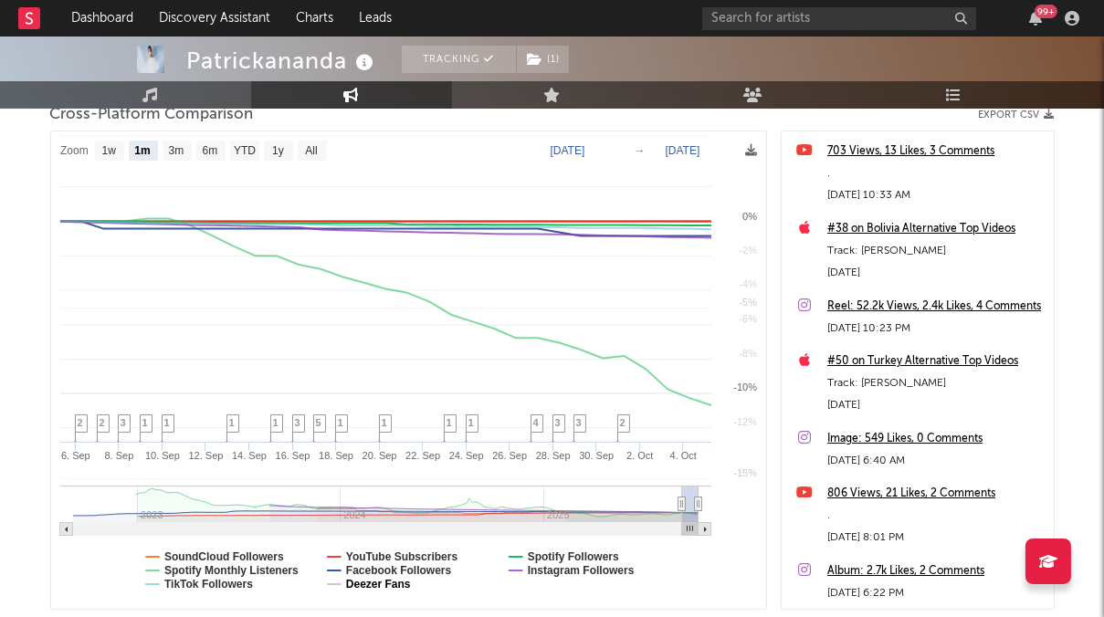
select select "1m"
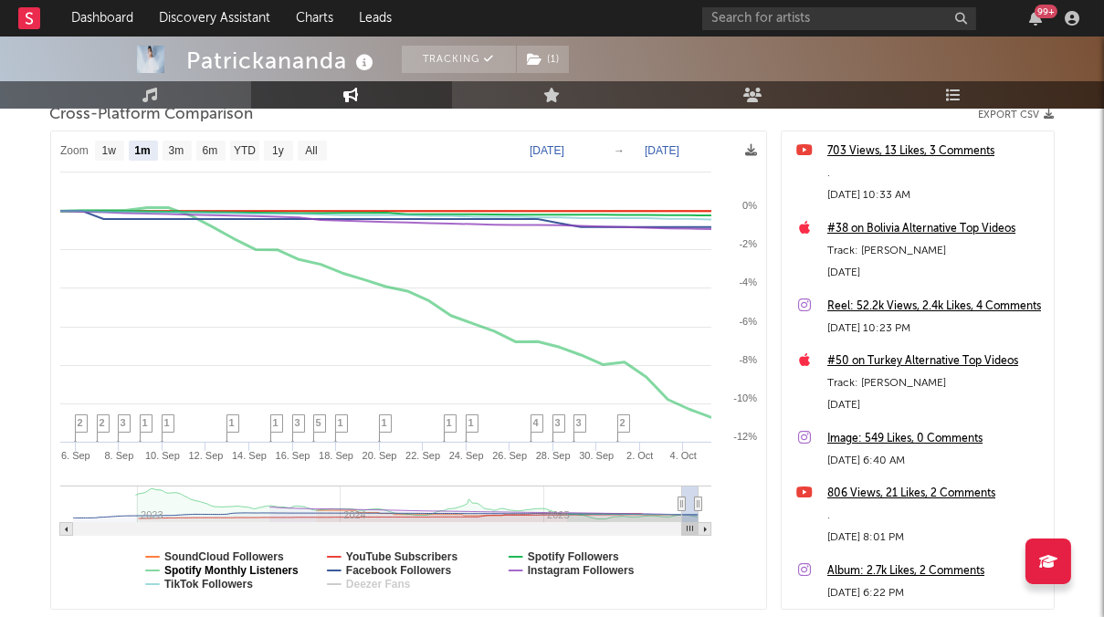
click at [273, 568] on text "Spotify Monthly Listeners" at bounding box center [231, 570] width 134 height 13
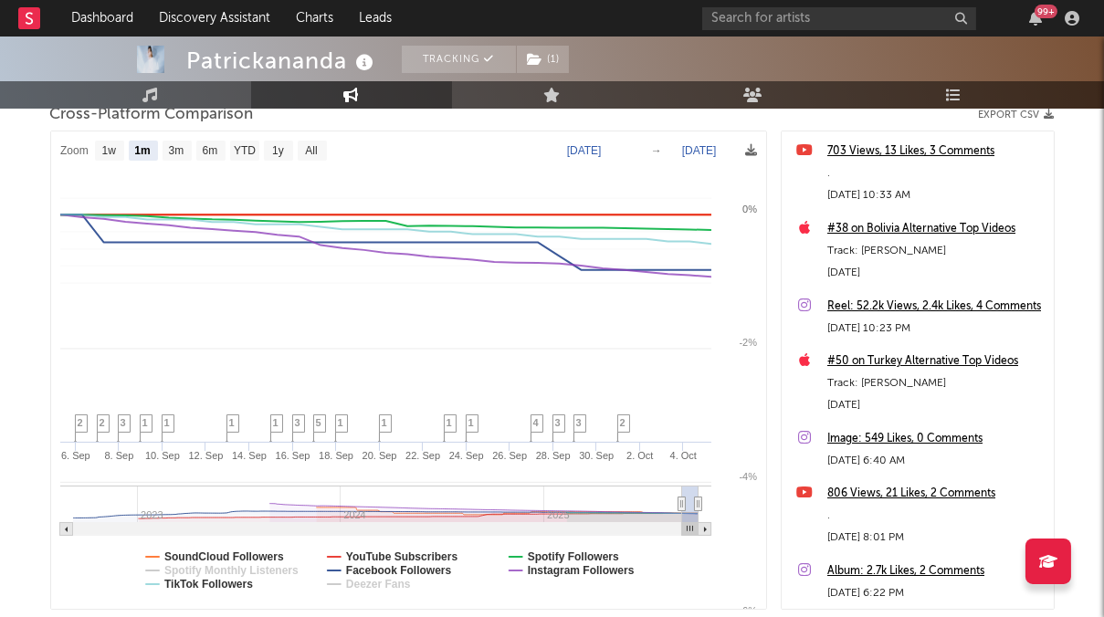
select select "1m"
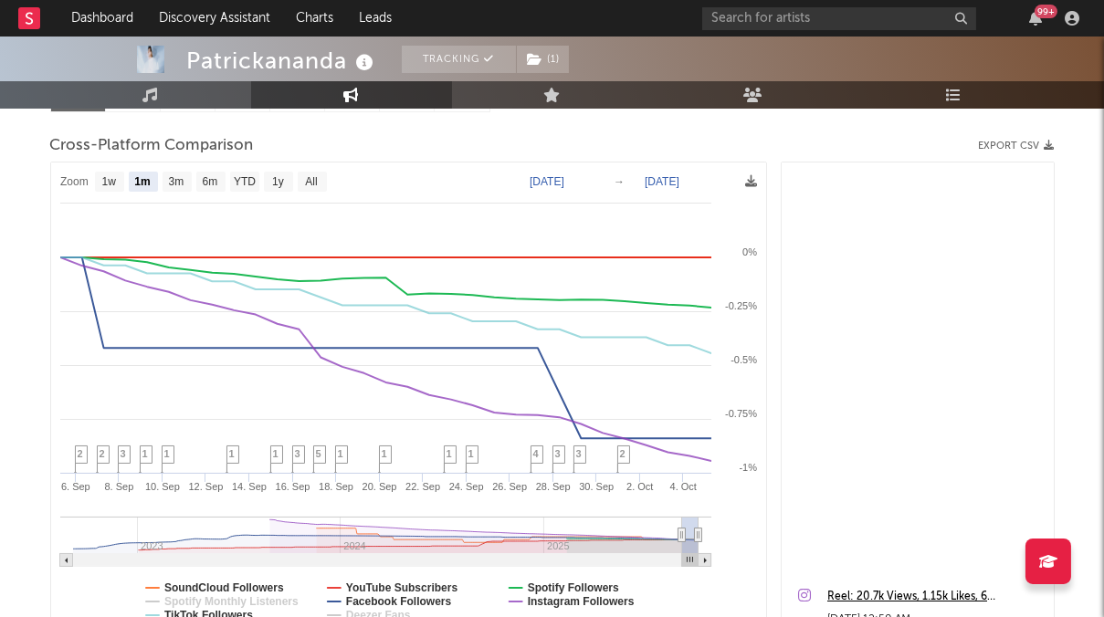
scroll to position [0, 0]
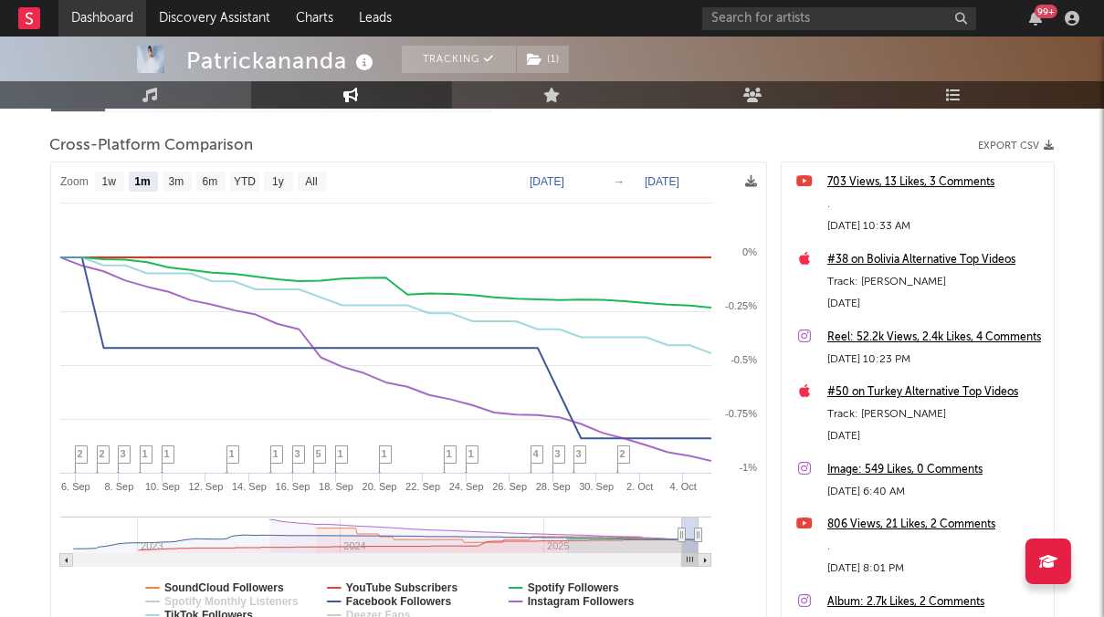
click at [98, 13] on link "Dashboard" at bounding box center [102, 18] width 88 height 37
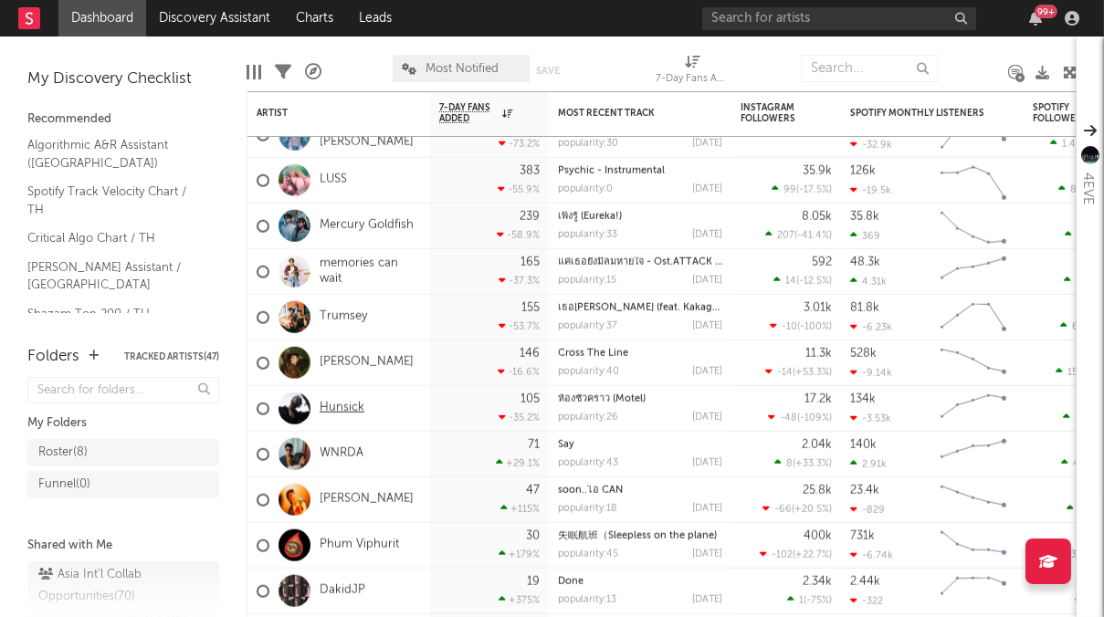
click at [346, 405] on link "Hunsick" at bounding box center [342, 409] width 45 height 16
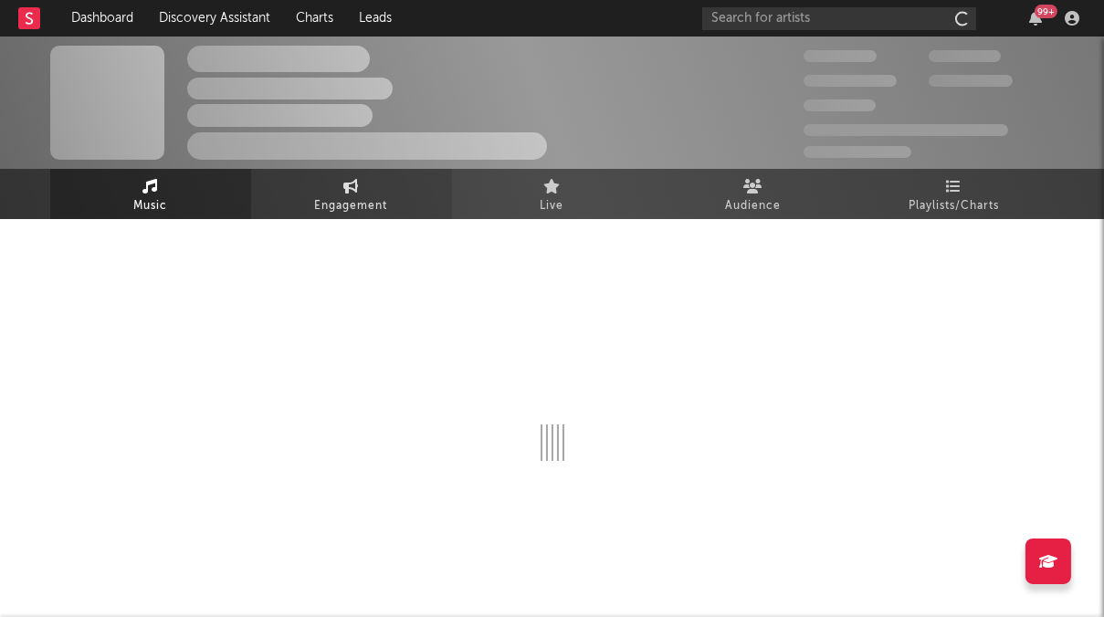
click at [376, 194] on link "Engagement" at bounding box center [351, 194] width 201 height 50
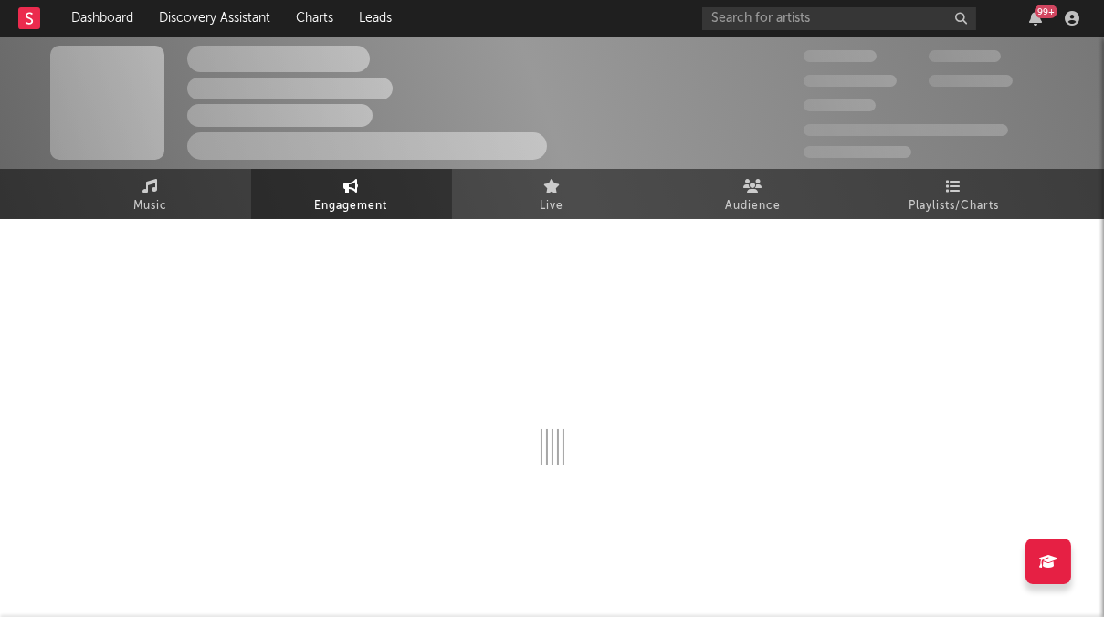
select select "1w"
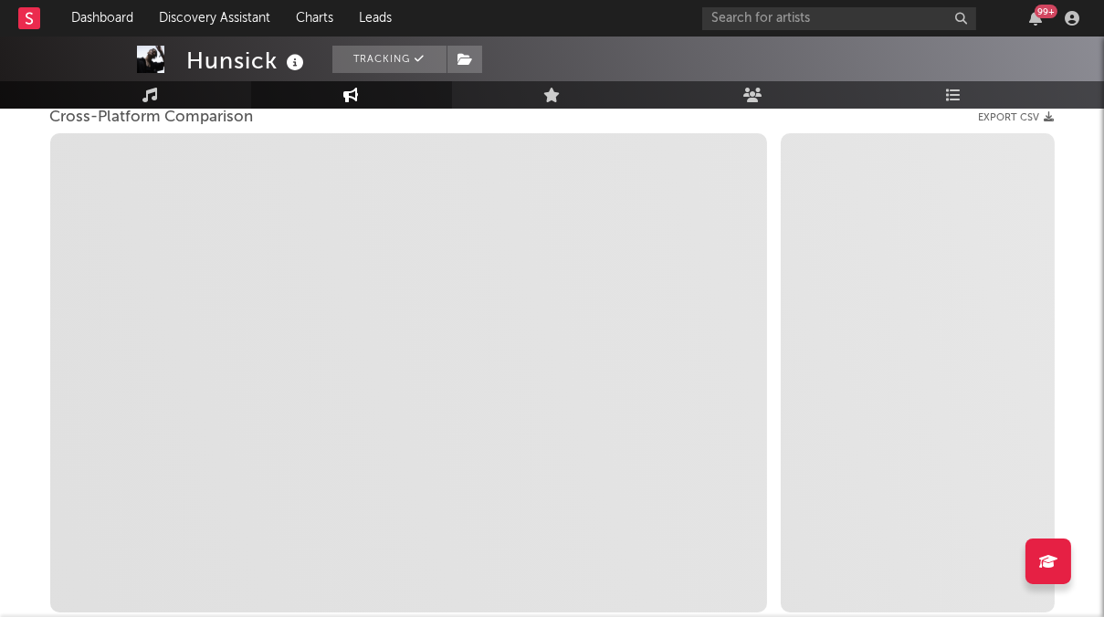
select select "1m"
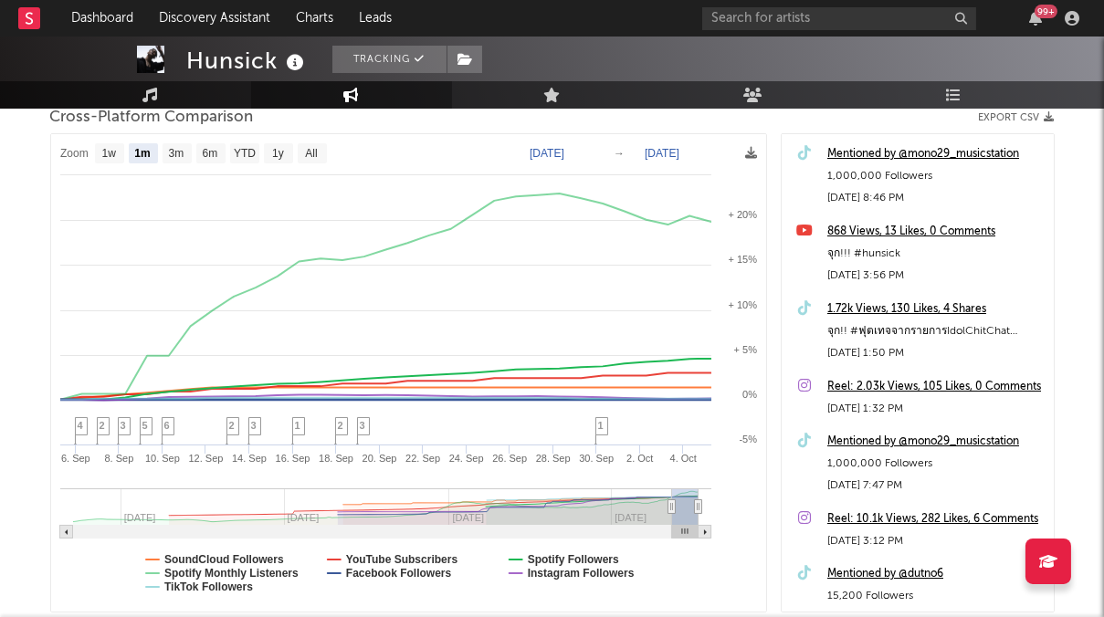
scroll to position [258, 0]
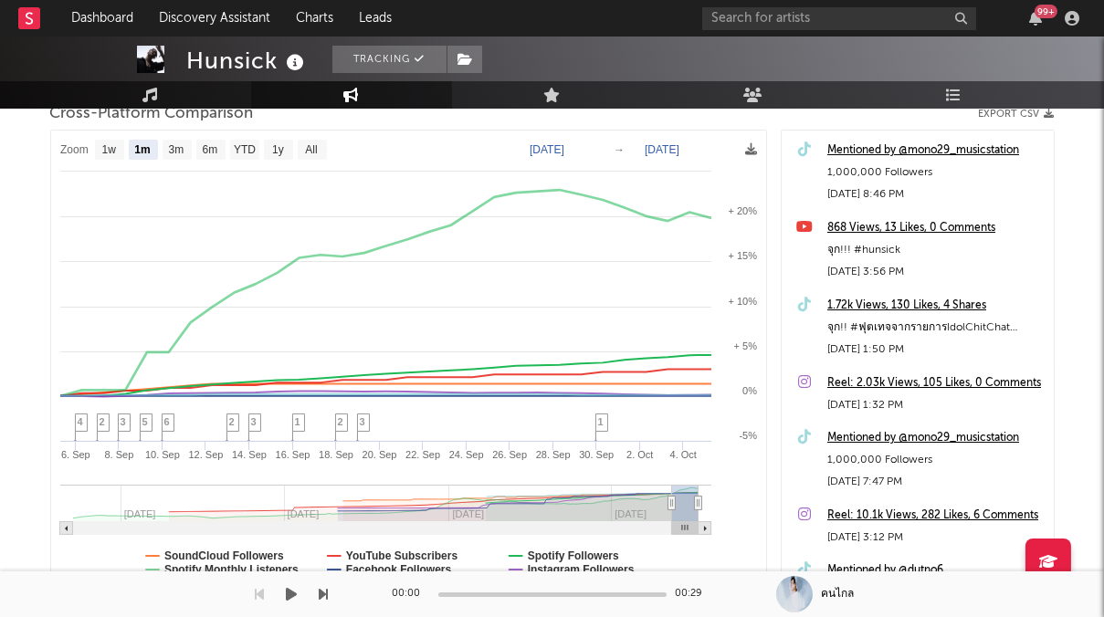
click at [271, 575] on div at bounding box center [164, 595] width 329 height 46
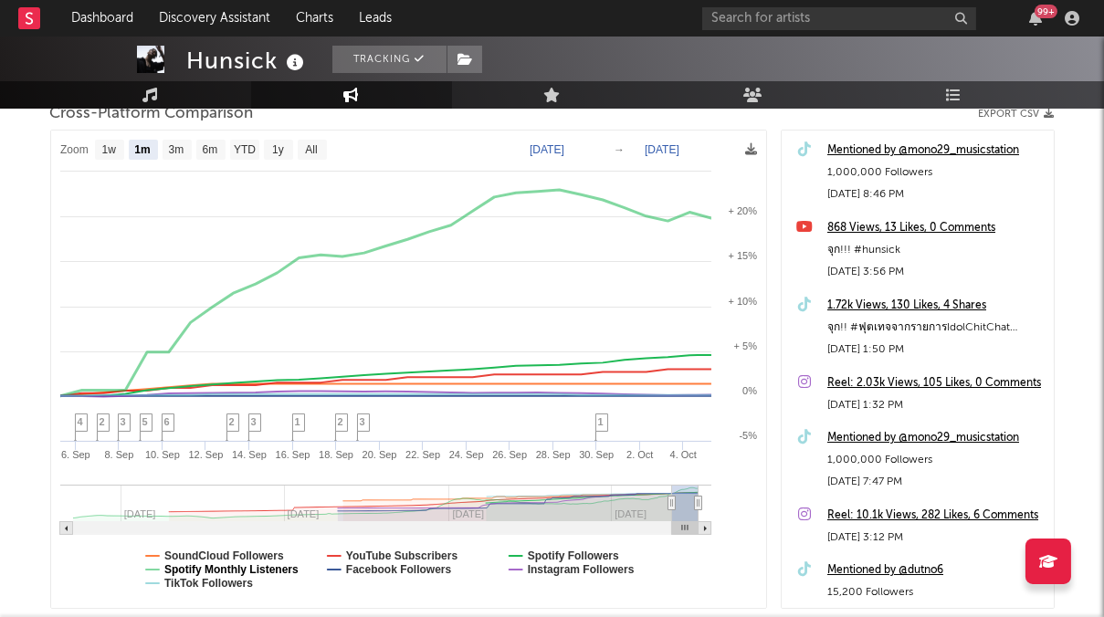
click at [273, 566] on text "Spotify Monthly Listeners" at bounding box center [231, 569] width 134 height 13
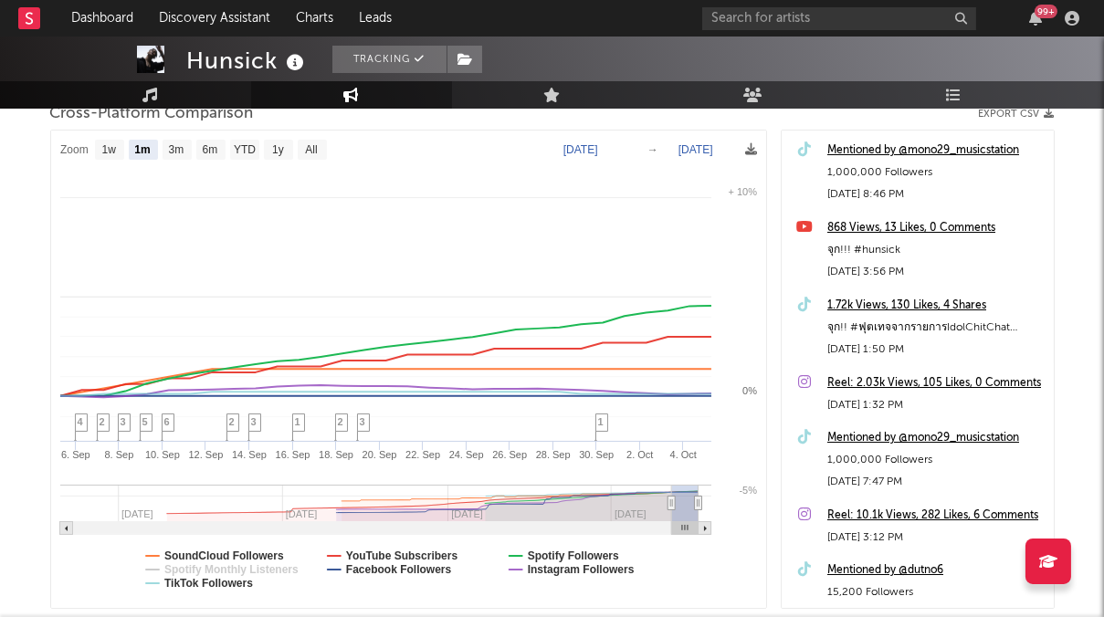
select select "1m"
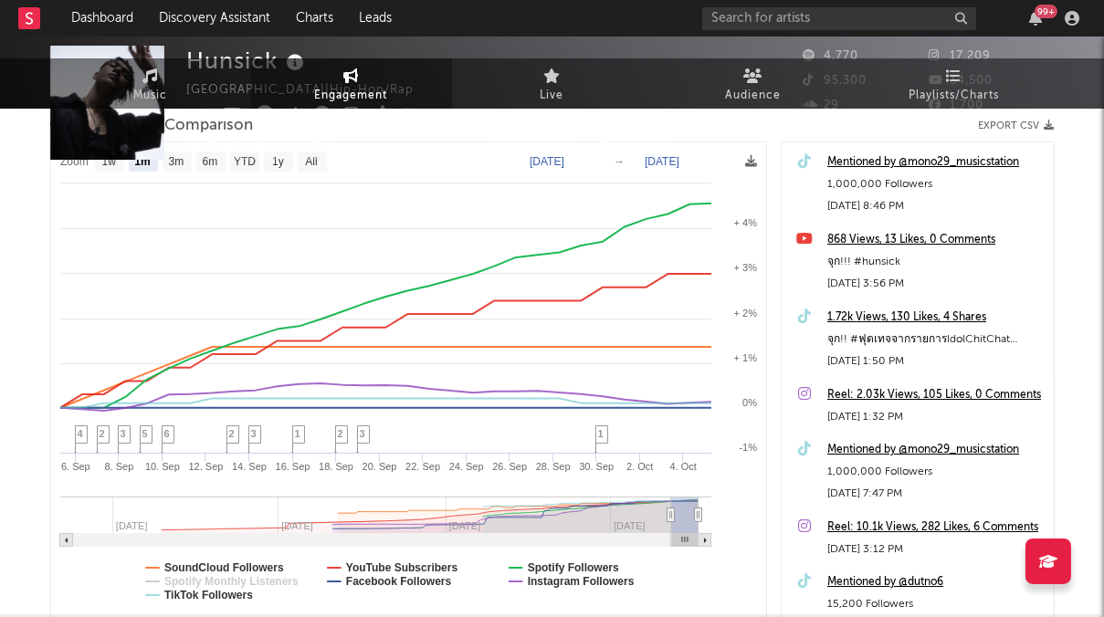
scroll to position [0, 0]
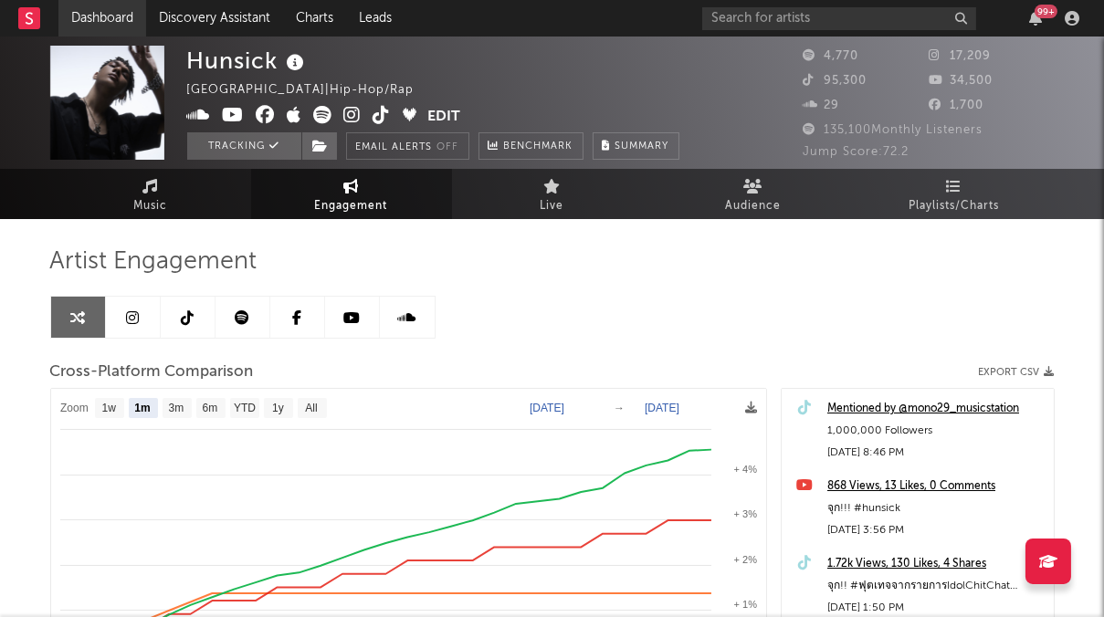
click at [88, 16] on link "Dashboard" at bounding box center [102, 18] width 88 height 37
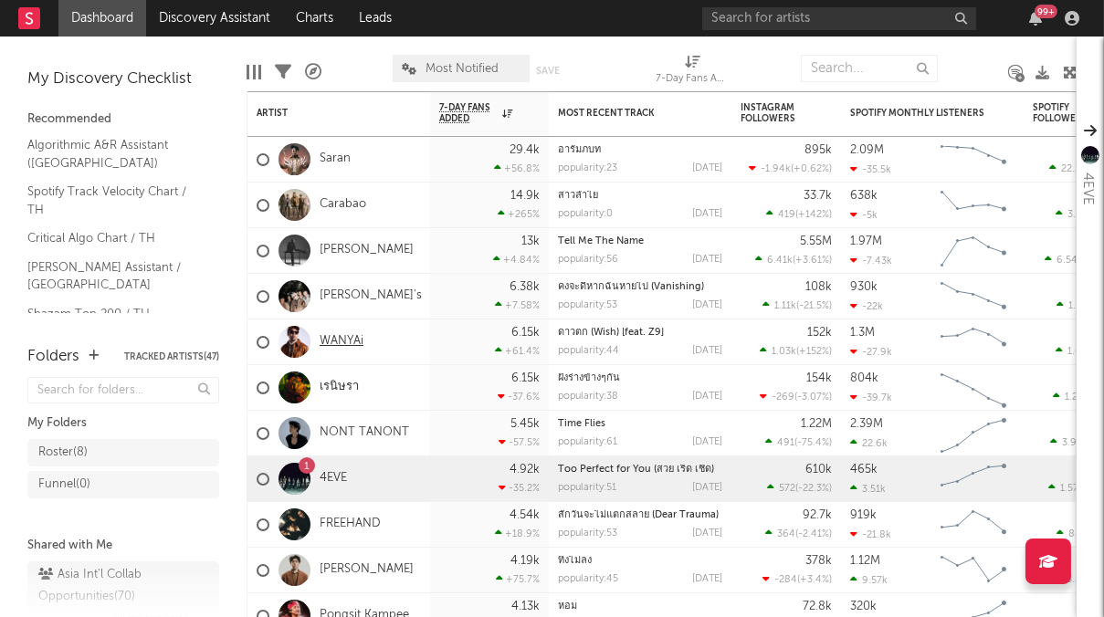
click at [341, 341] on link "WANYAi" at bounding box center [342, 342] width 44 height 16
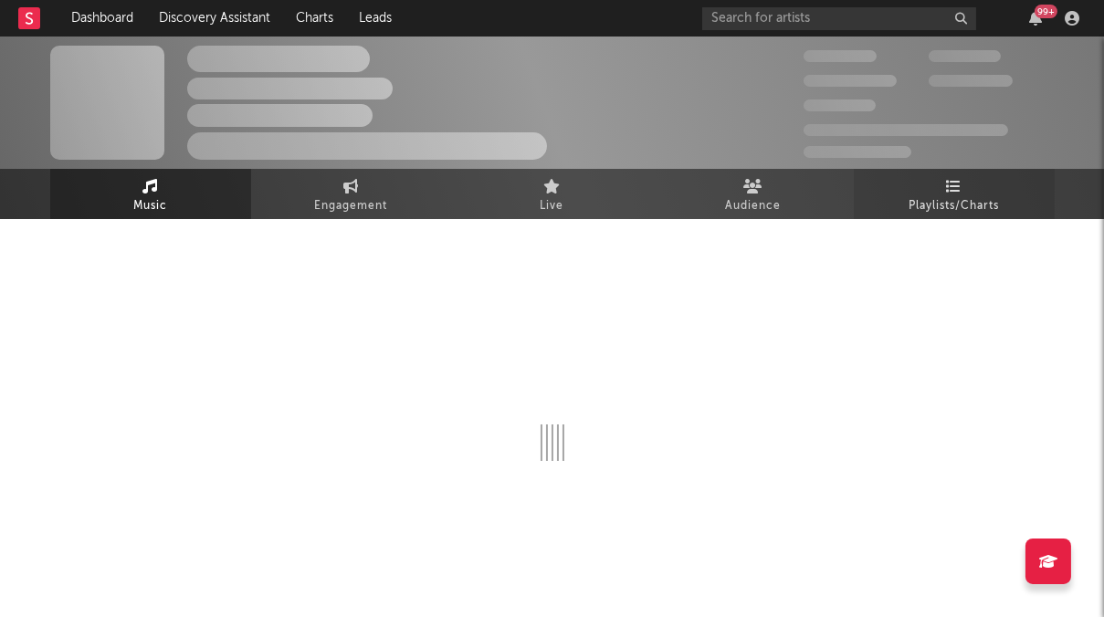
click at [958, 188] on icon at bounding box center [954, 186] width 16 height 15
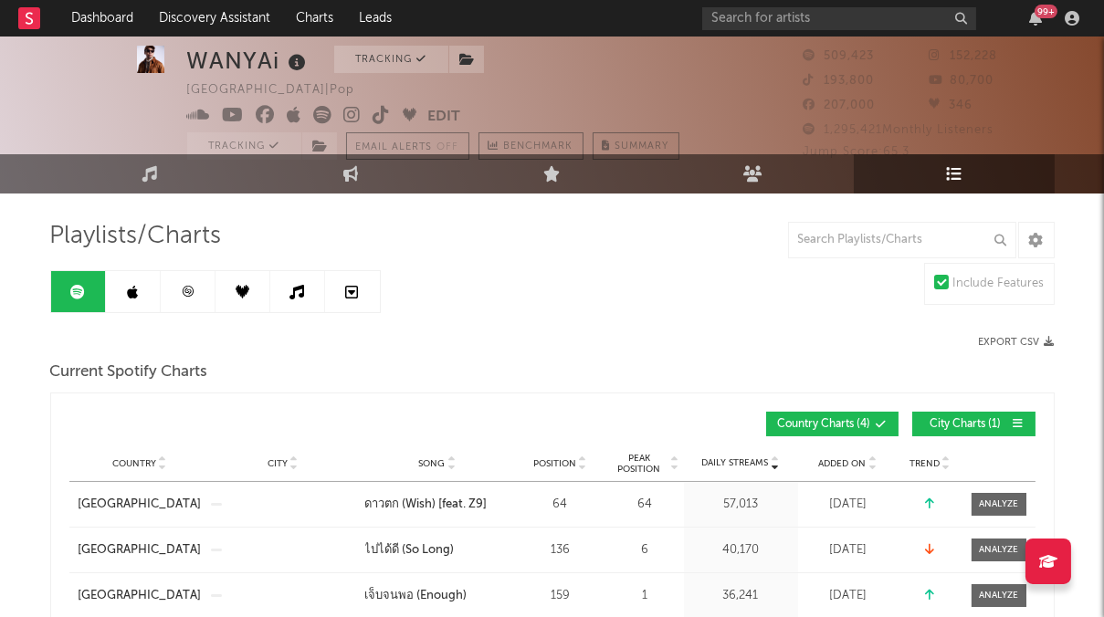
scroll to position [37, 0]
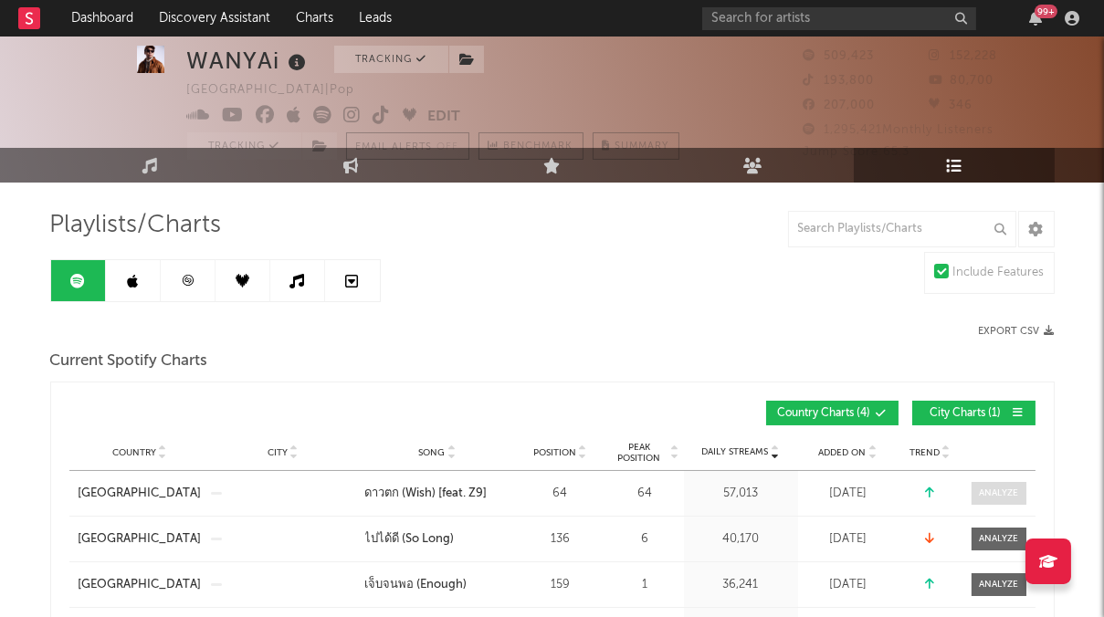
click at [1003, 496] on div at bounding box center [998, 494] width 39 height 14
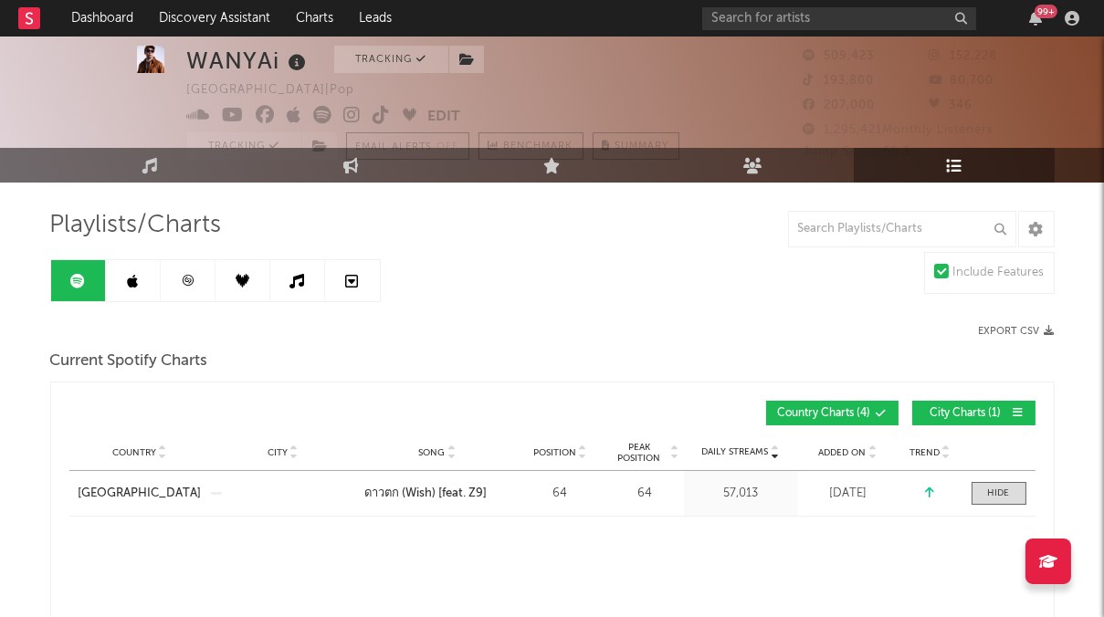
select select "1w"
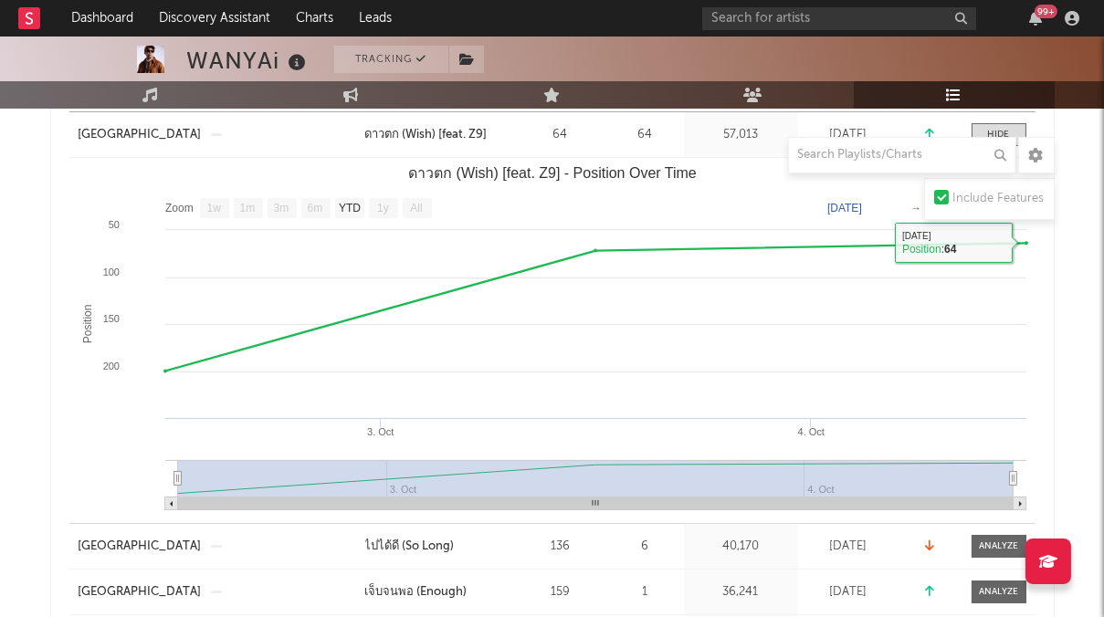
scroll to position [0, 0]
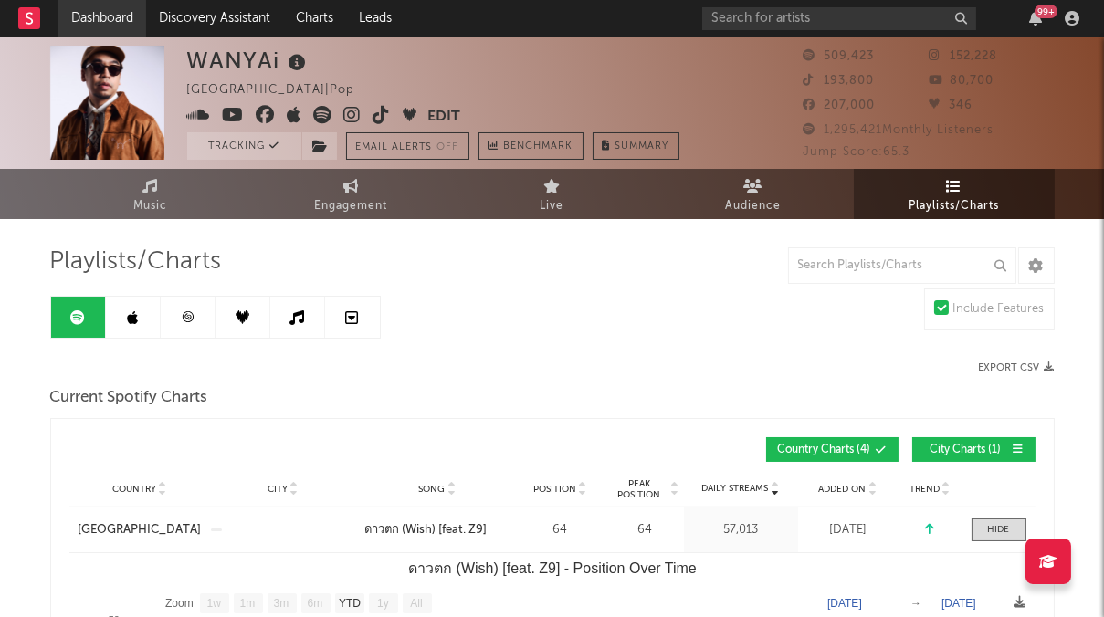
click at [110, 16] on link "Dashboard" at bounding box center [102, 18] width 88 height 37
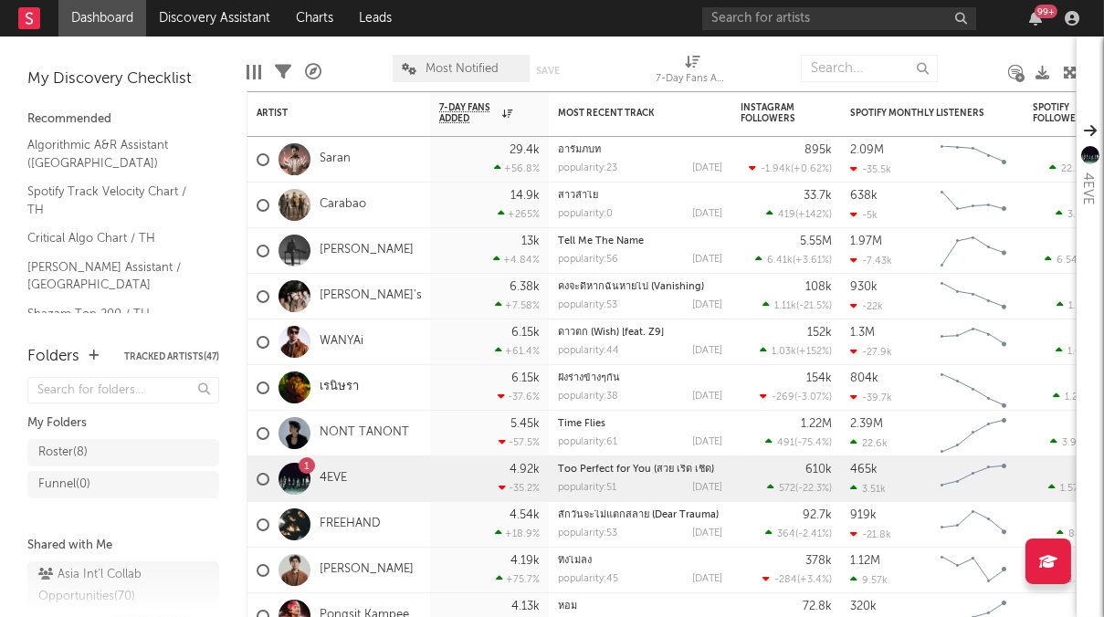
click at [534, 16] on nav "Dashboard Discovery Assistant Charts Leads 99 +" at bounding box center [552, 18] width 1104 height 37
